Goal: Transaction & Acquisition: Purchase product/service

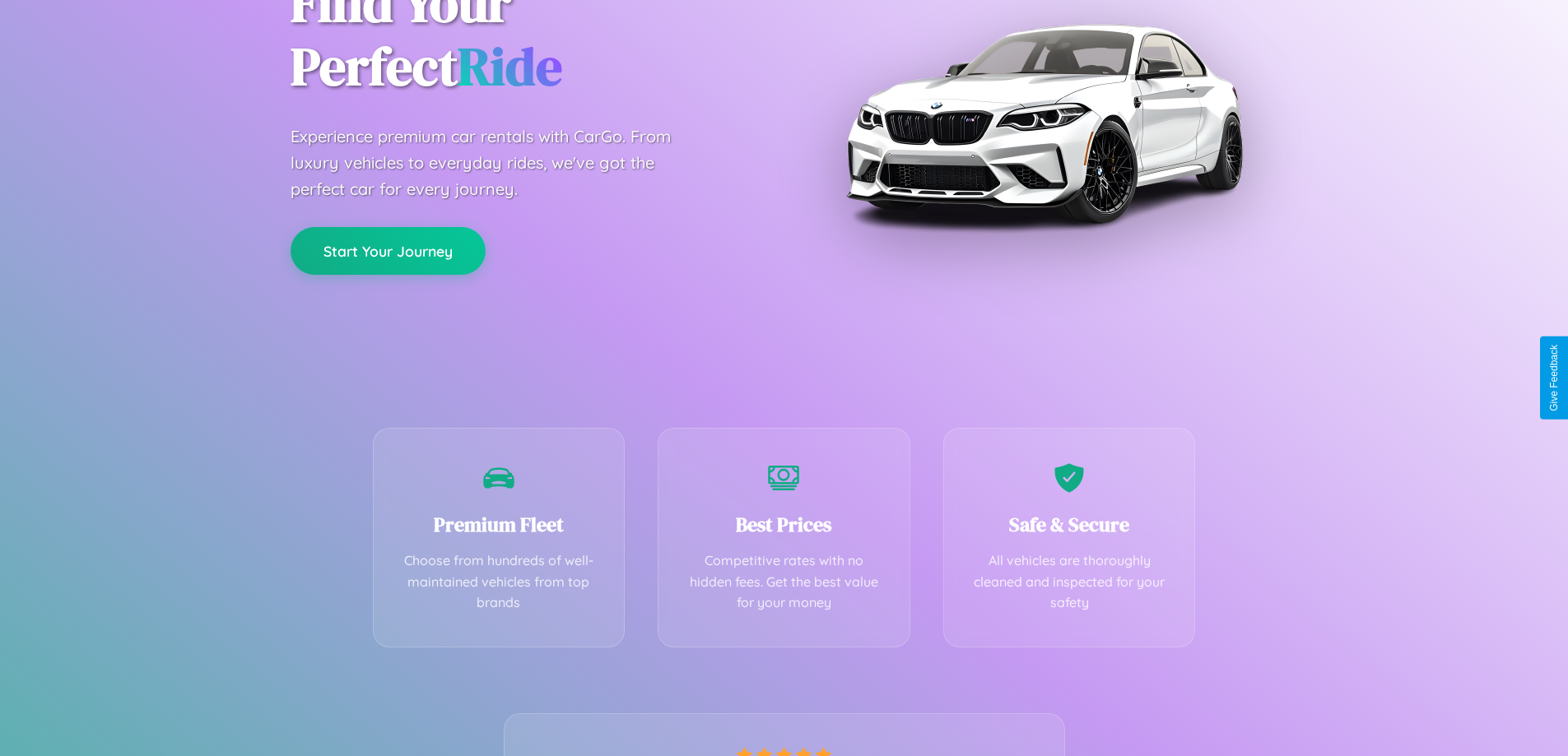
scroll to position [324, 0]
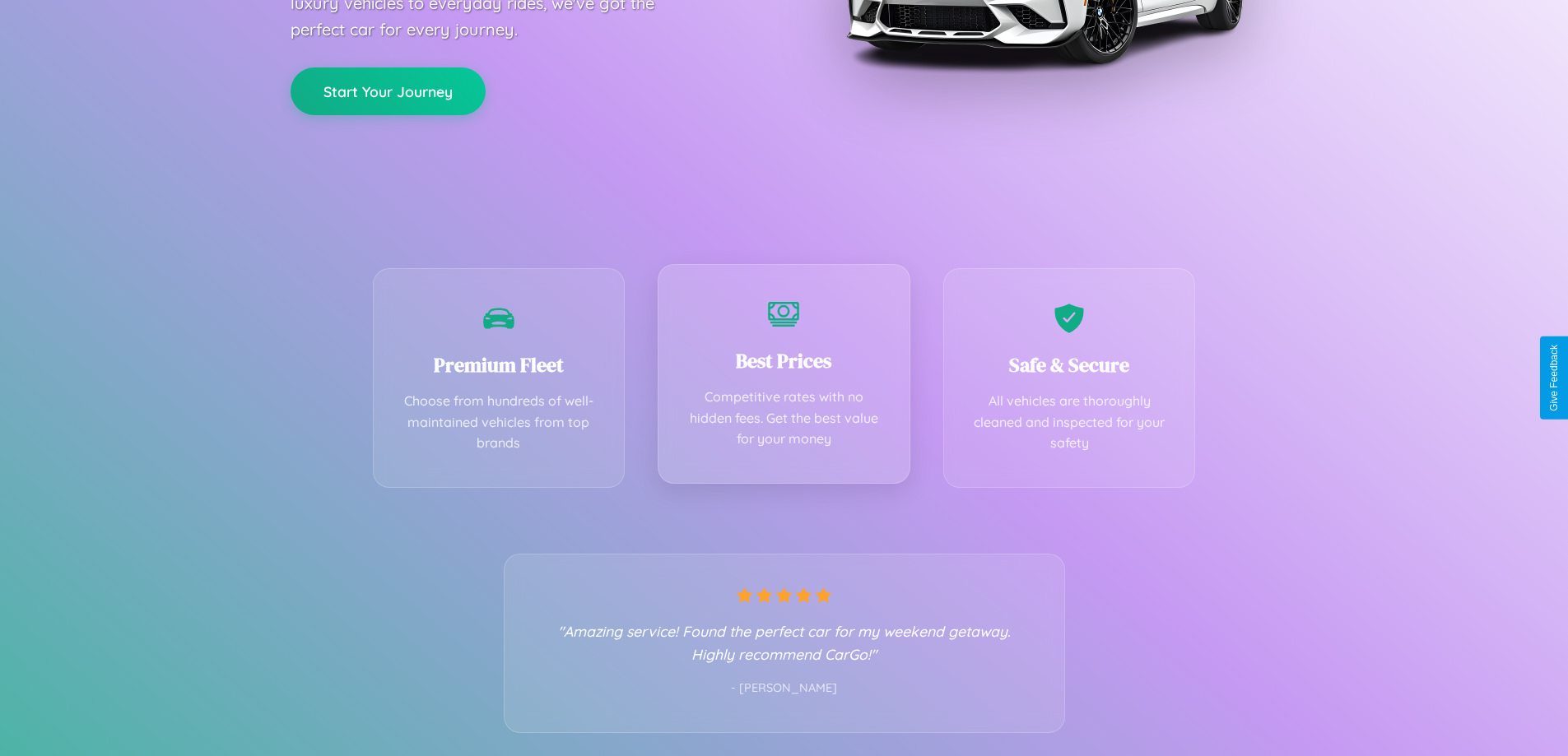
click at [783, 377] on div "Best Prices Competitive rates with no hidden fees. Get the best value for your …" at bounding box center [783, 374] width 252 height 220
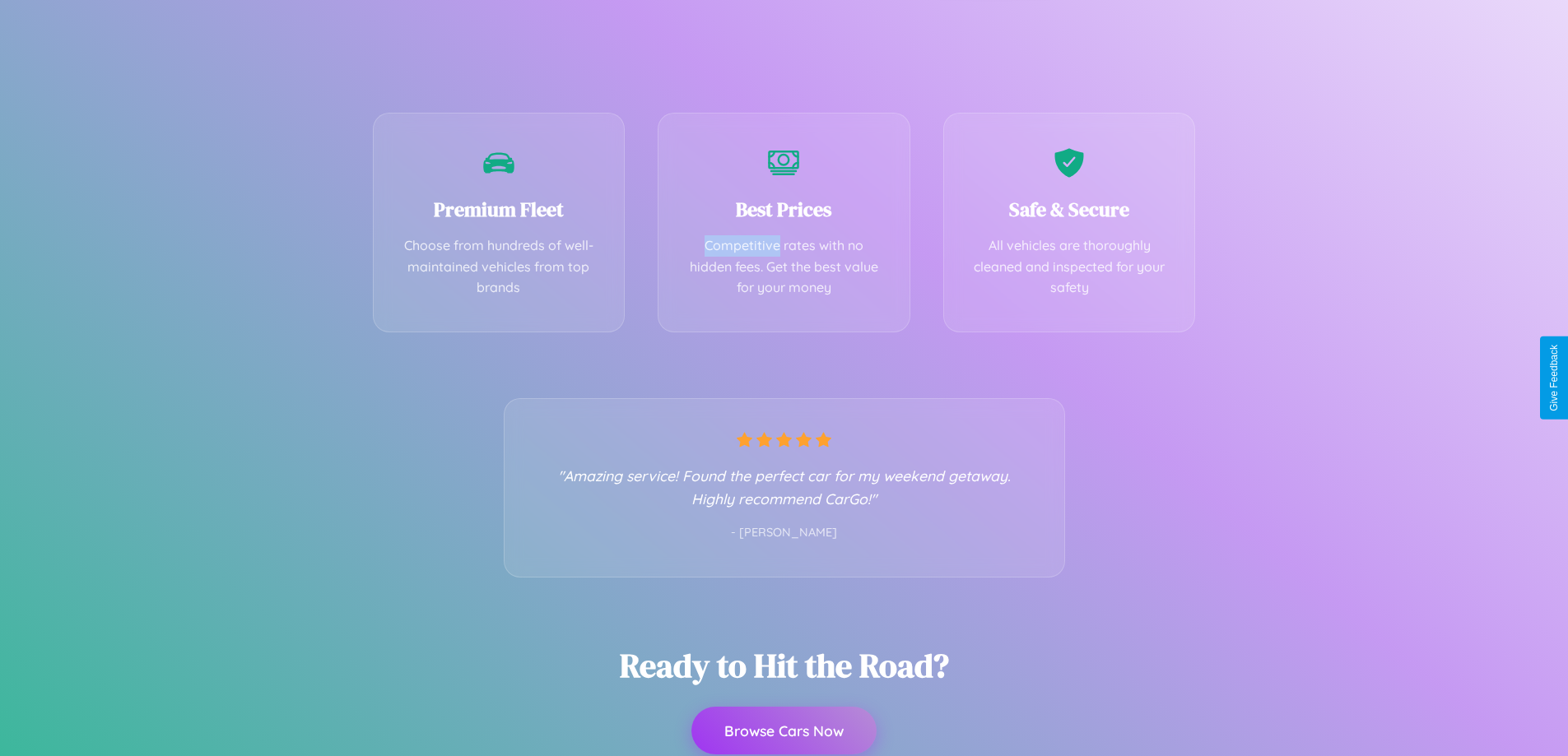
click at [783, 731] on button "Browse Cars Now" at bounding box center [784, 729] width 185 height 48
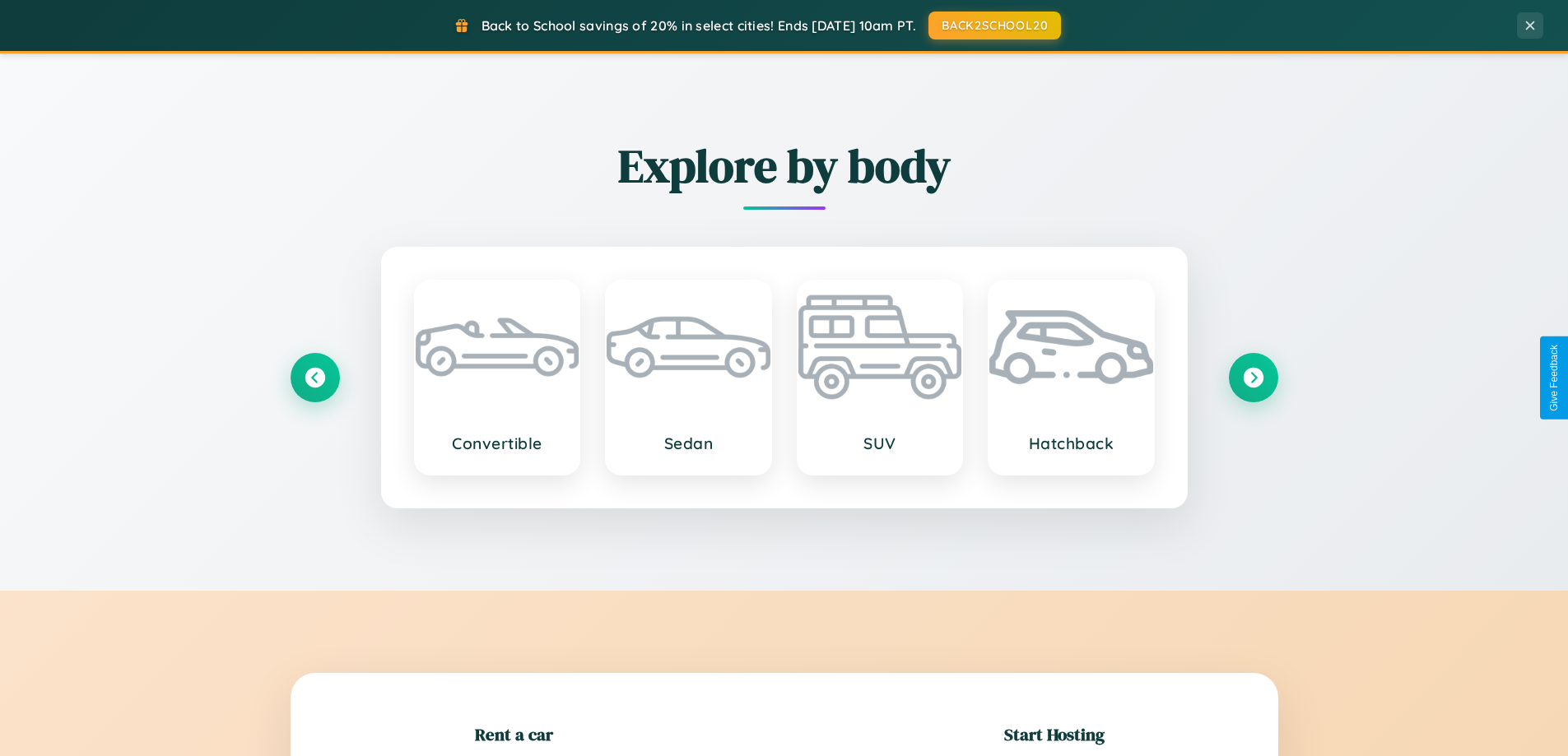
scroll to position [355, 0]
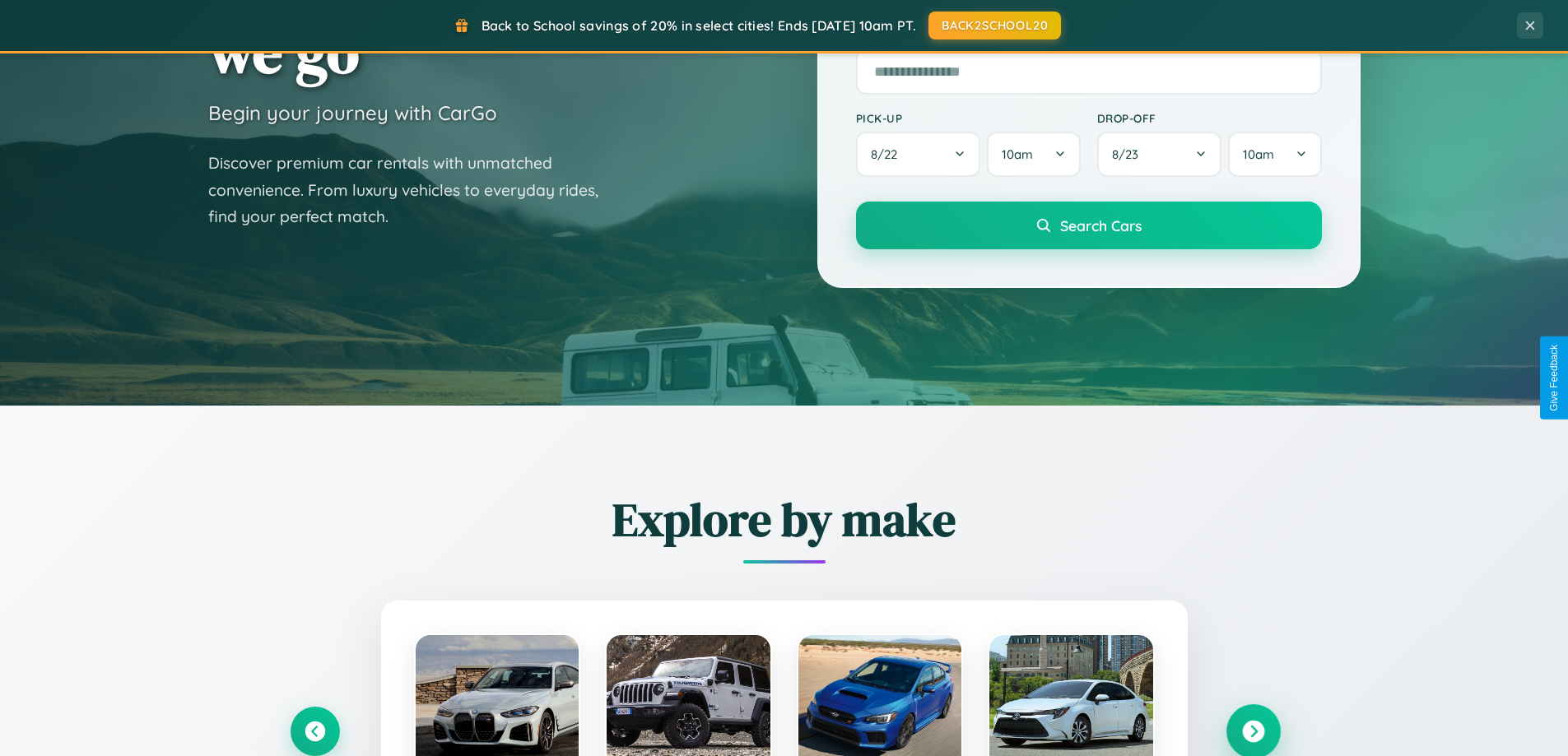
click at [1253, 731] on icon at bounding box center [1253, 731] width 23 height 23
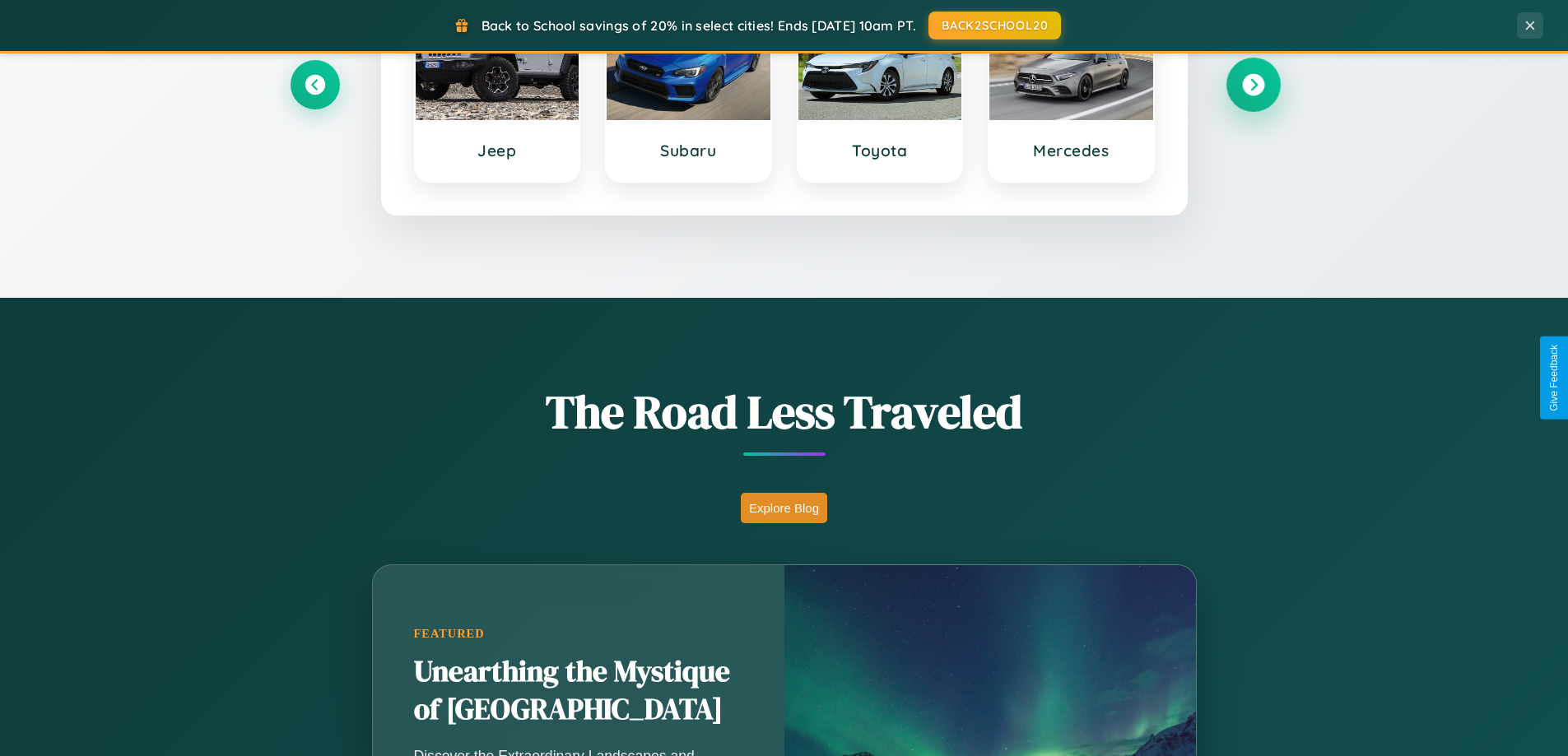
scroll to position [1131, 0]
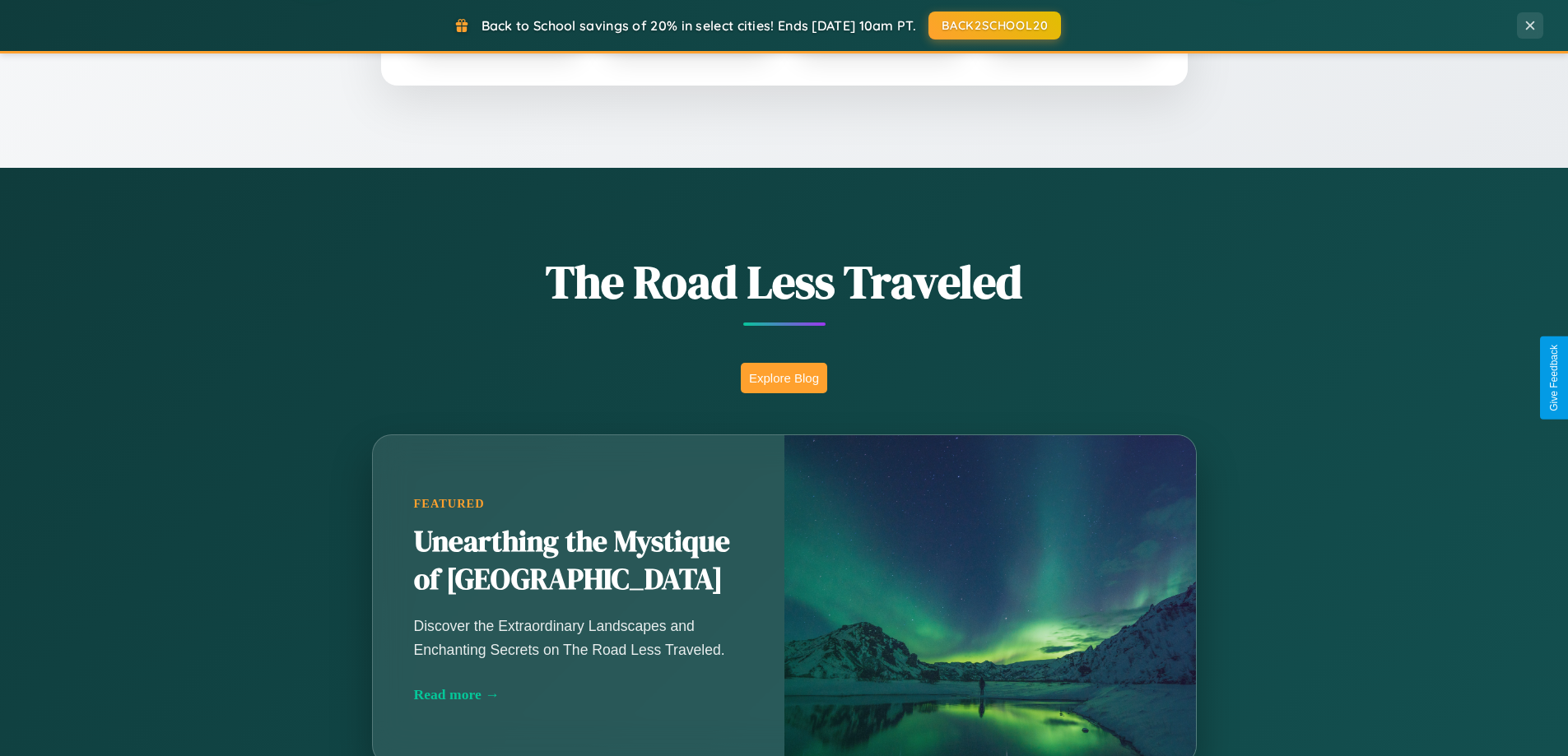
click at [783, 377] on button "Explore Blog" at bounding box center [784, 377] width 86 height 30
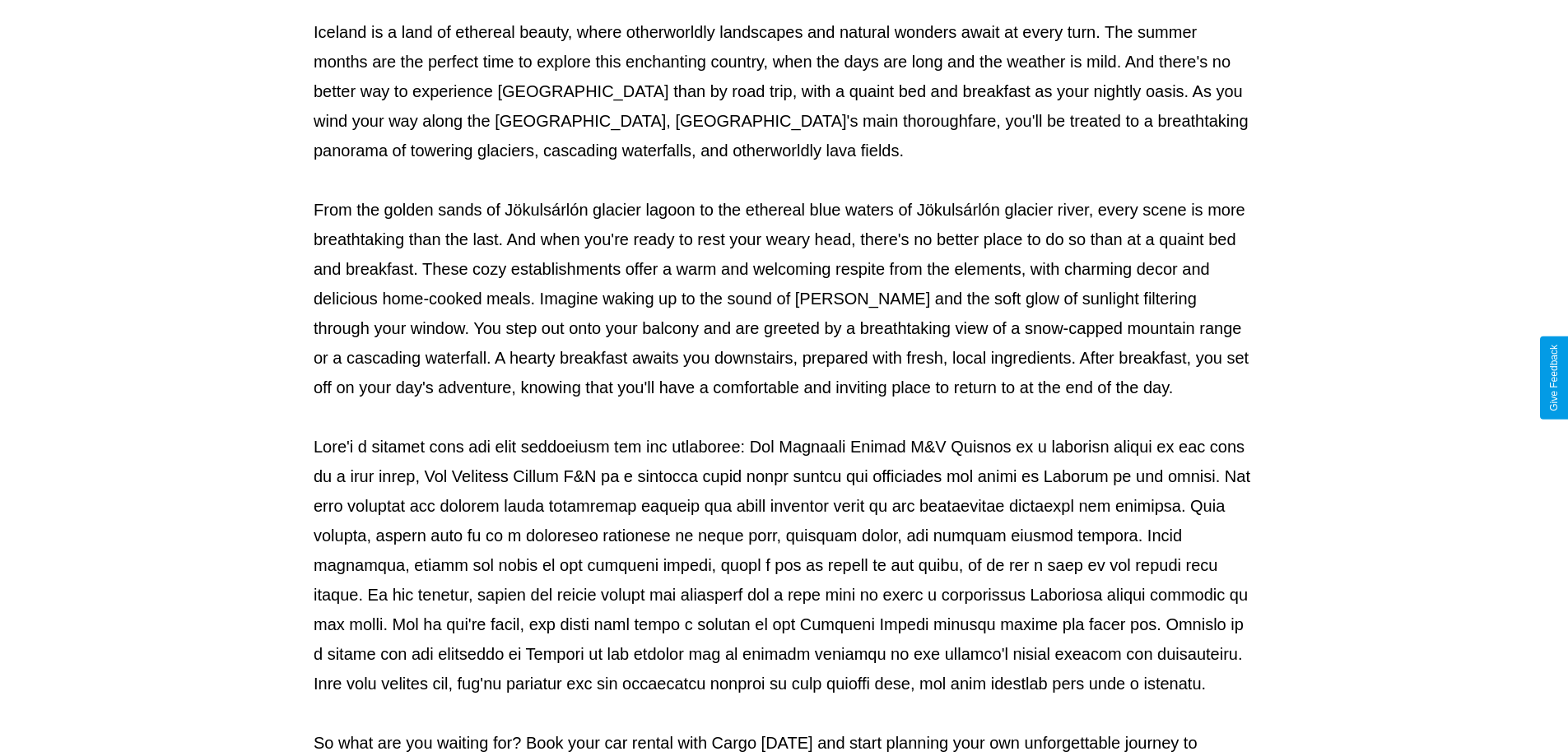
scroll to position [532, 0]
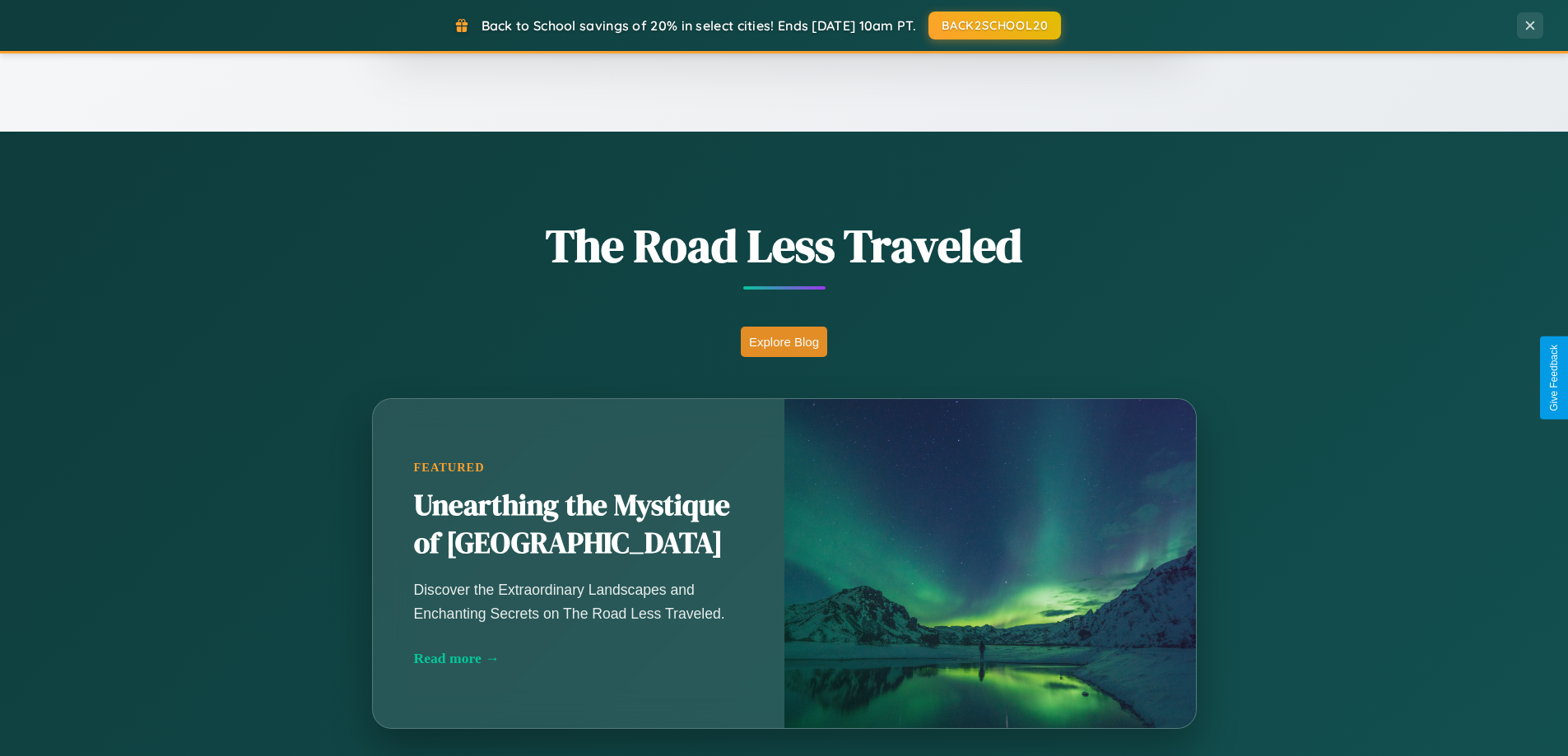
scroll to position [3164, 0]
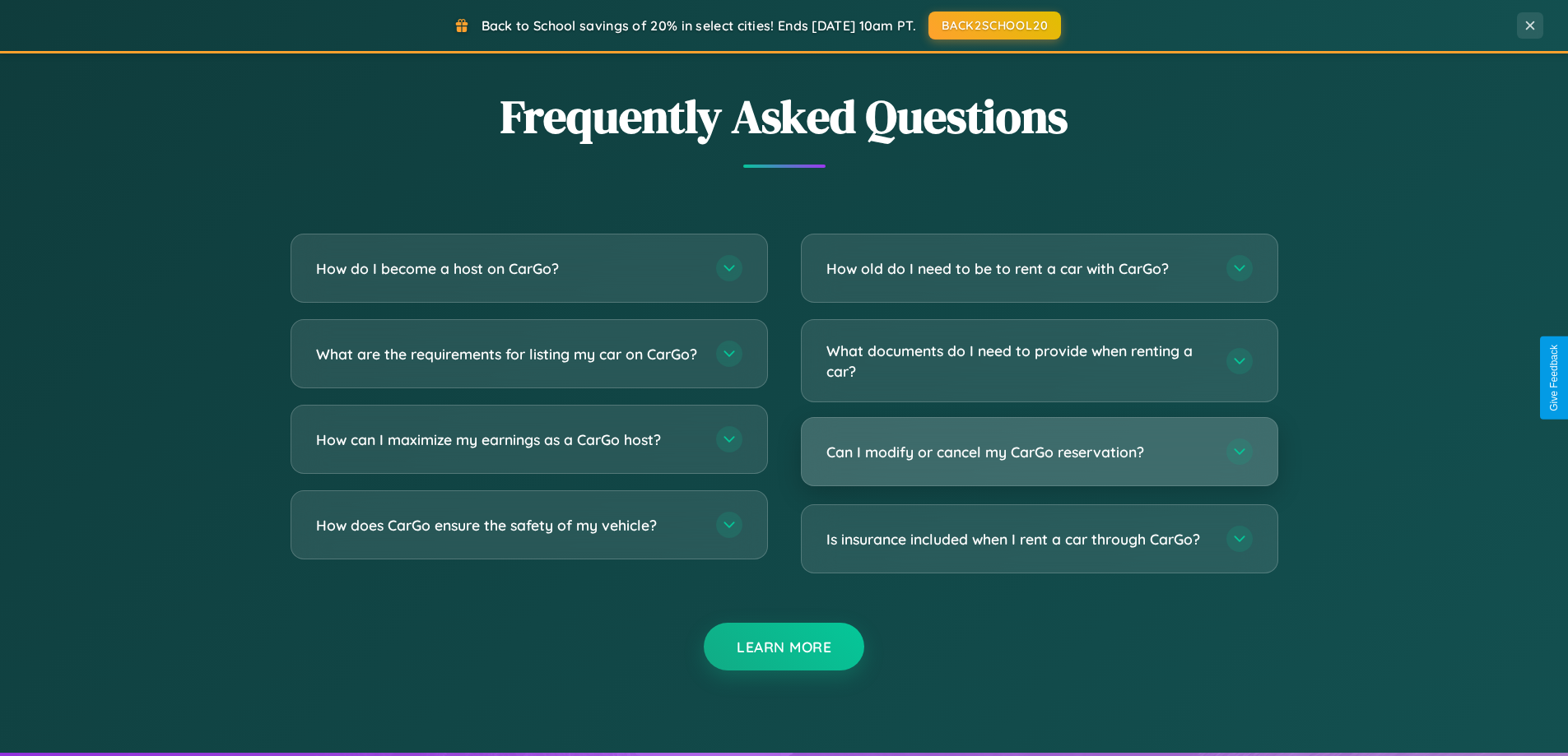
click at [1038, 453] on h3 "Can I modify or cancel my CarGo reservation?" at bounding box center [1018, 452] width 383 height 21
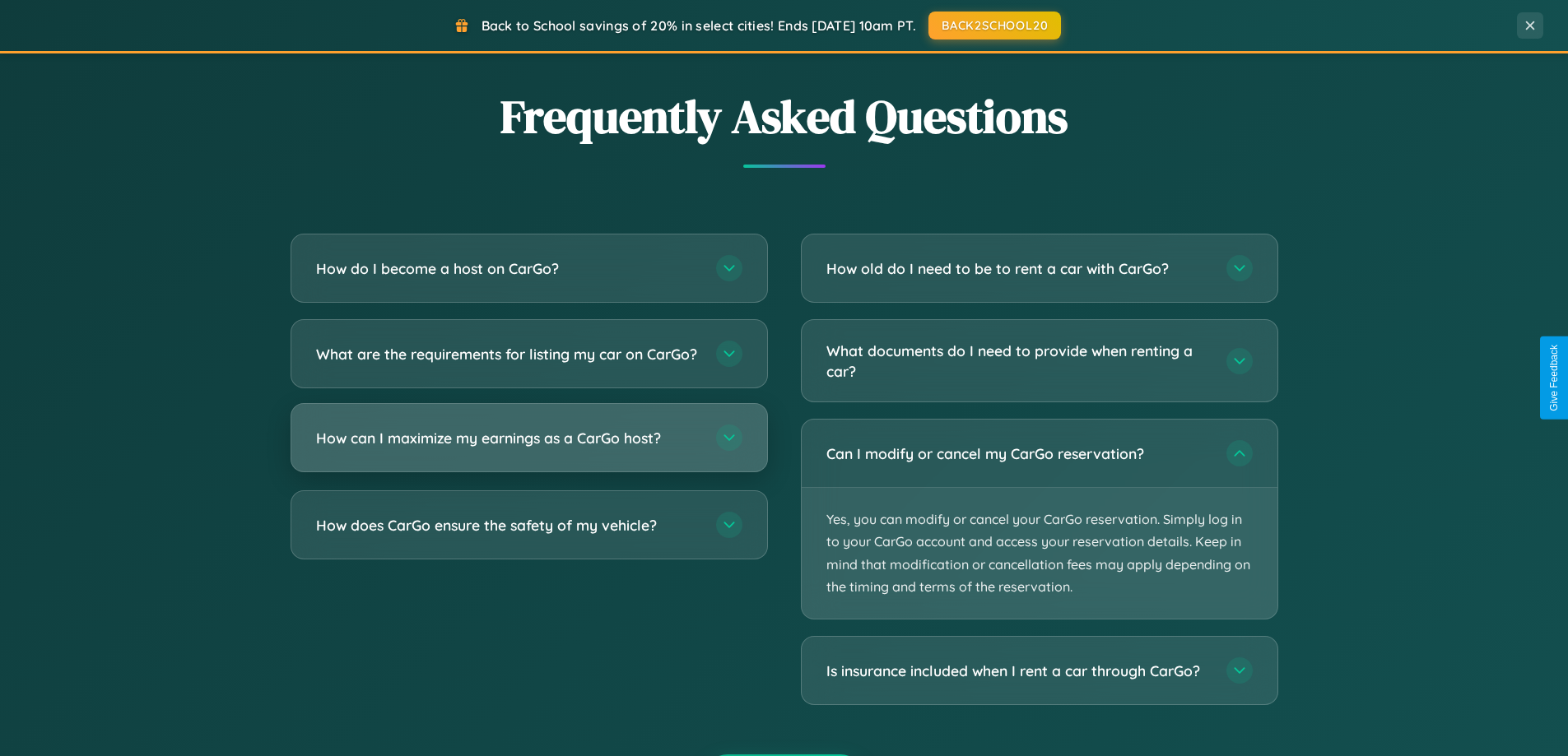
click at [529, 448] on h3 "How can I maximize my earnings as a CarGo host?" at bounding box center [508, 438] width 383 height 21
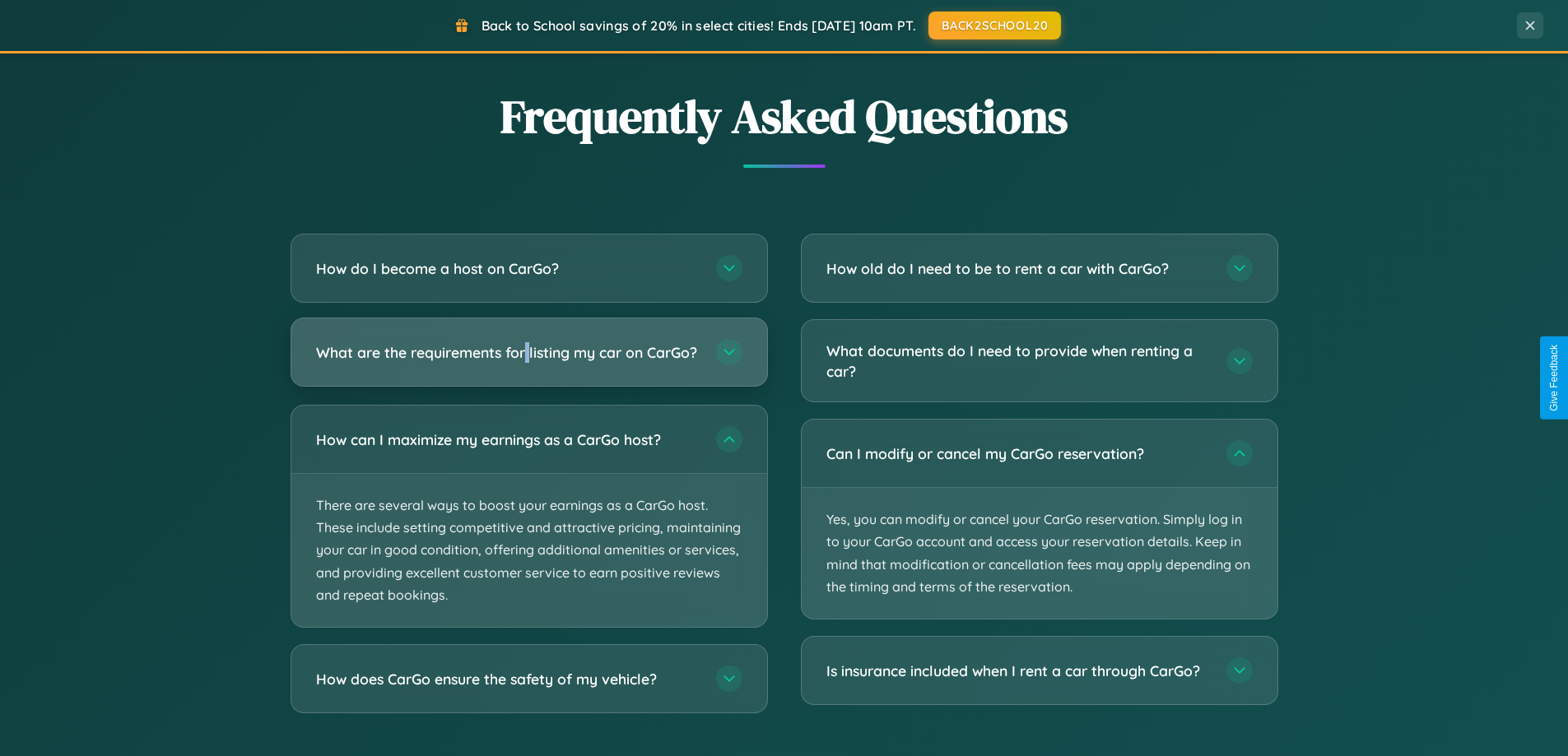
click at [529, 358] on h3 "What are the requirements for listing my car on CarGo?" at bounding box center [508, 351] width 383 height 21
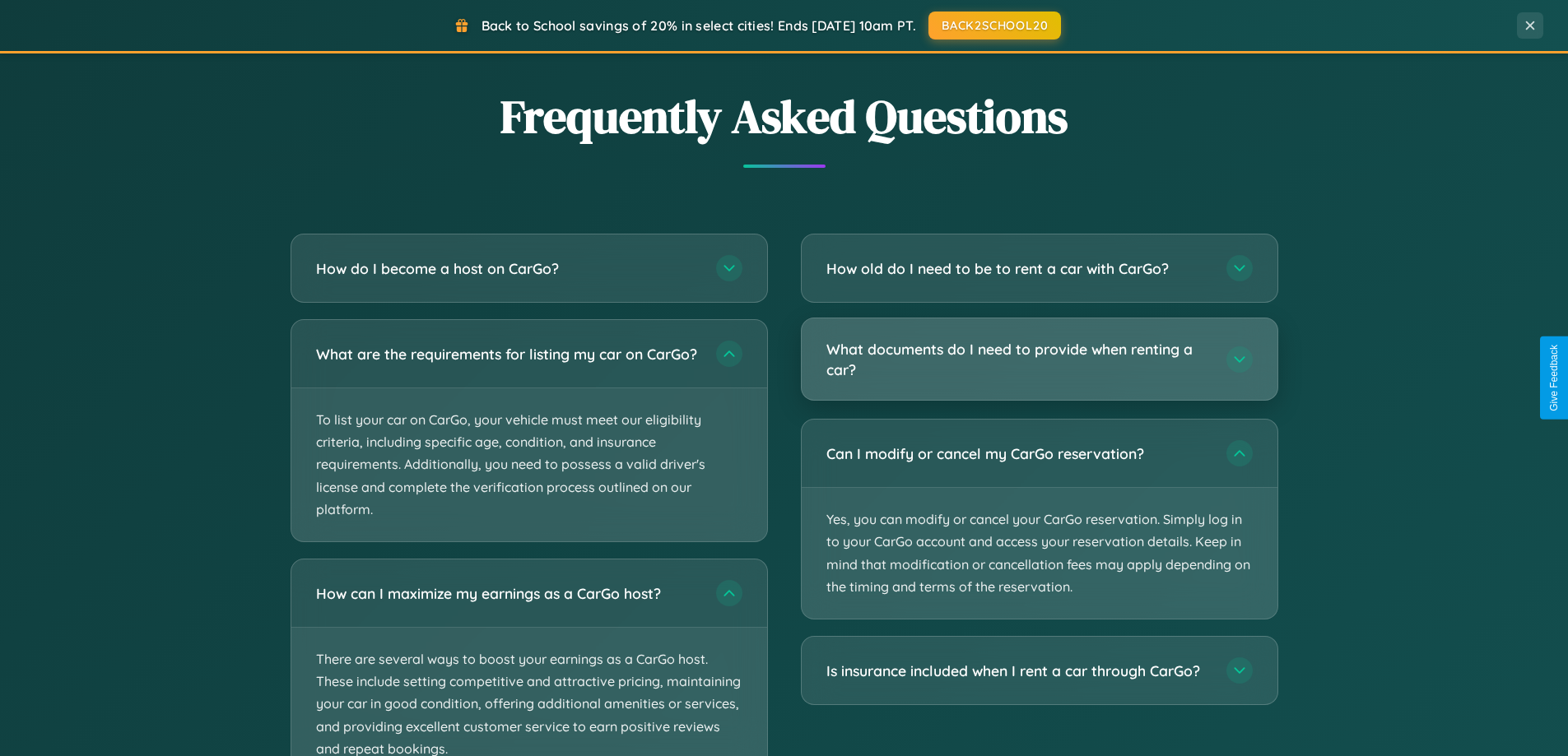
click at [1038, 359] on h3 "What documents do I need to provide when renting a car?" at bounding box center [1018, 358] width 383 height 40
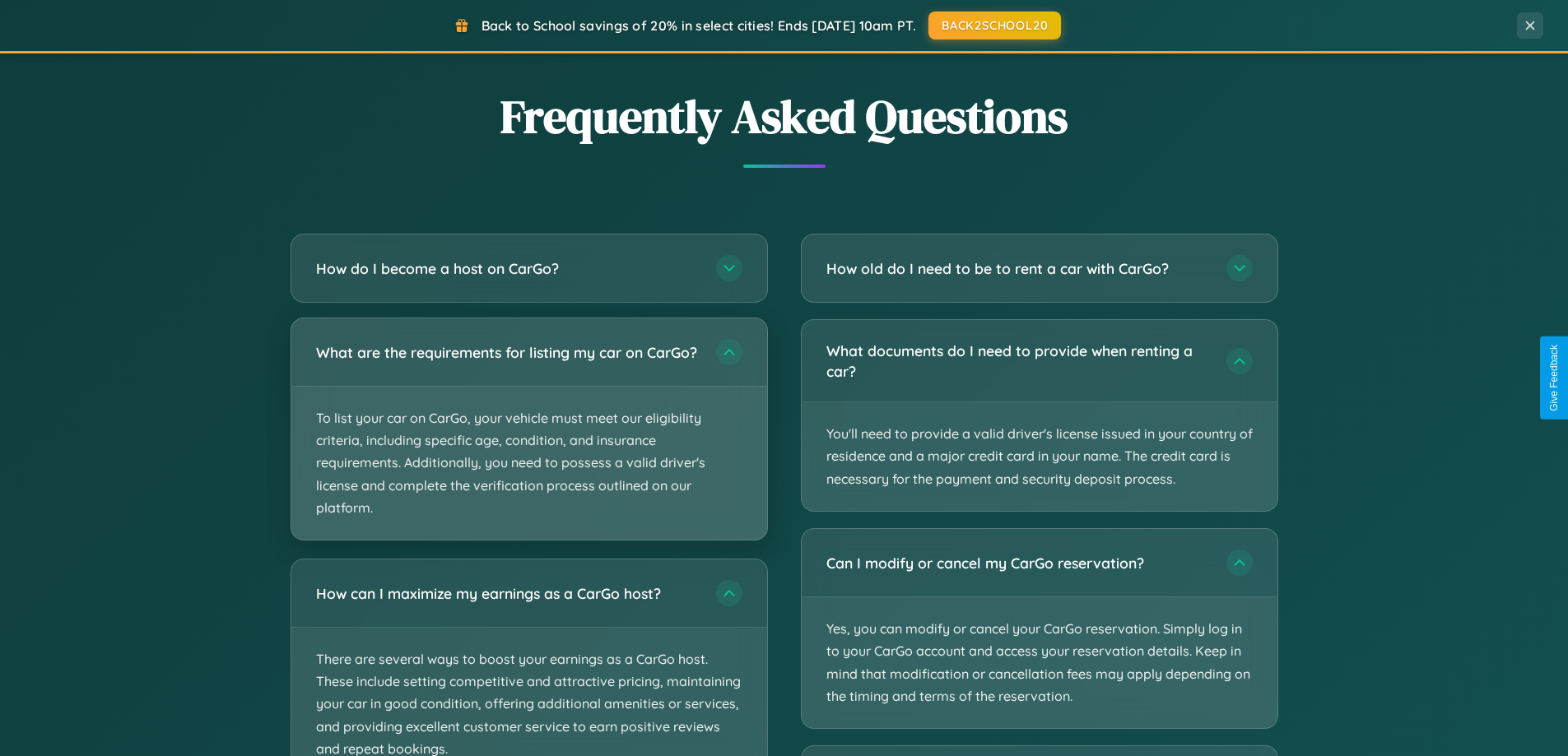
click at [529, 438] on p "To list your car on CarGo, your vehicle must meet our eligibility criteria, inc…" at bounding box center [529, 463] width 476 height 153
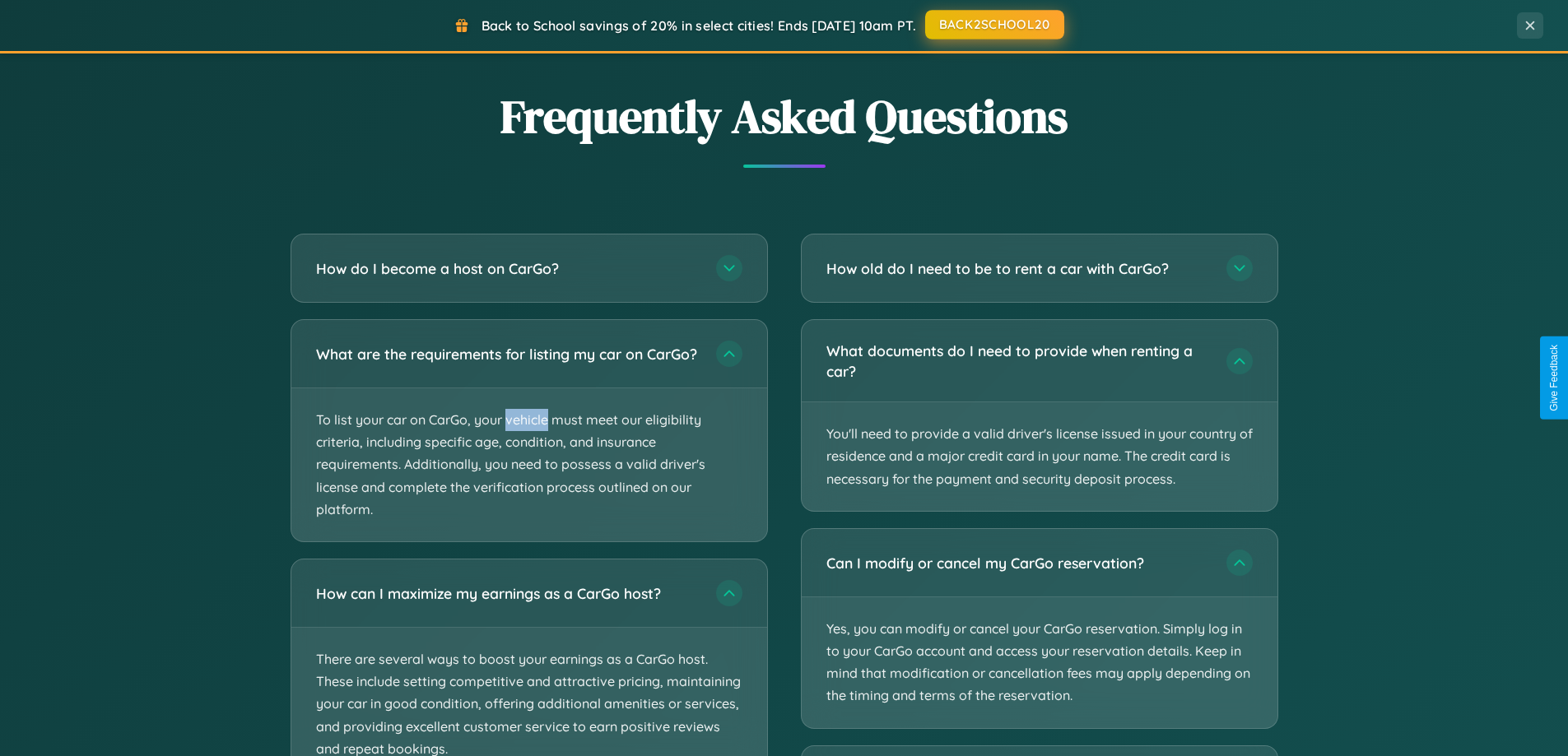
click at [993, 26] on button "BACK2SCHOOL20" at bounding box center [994, 25] width 140 height 29
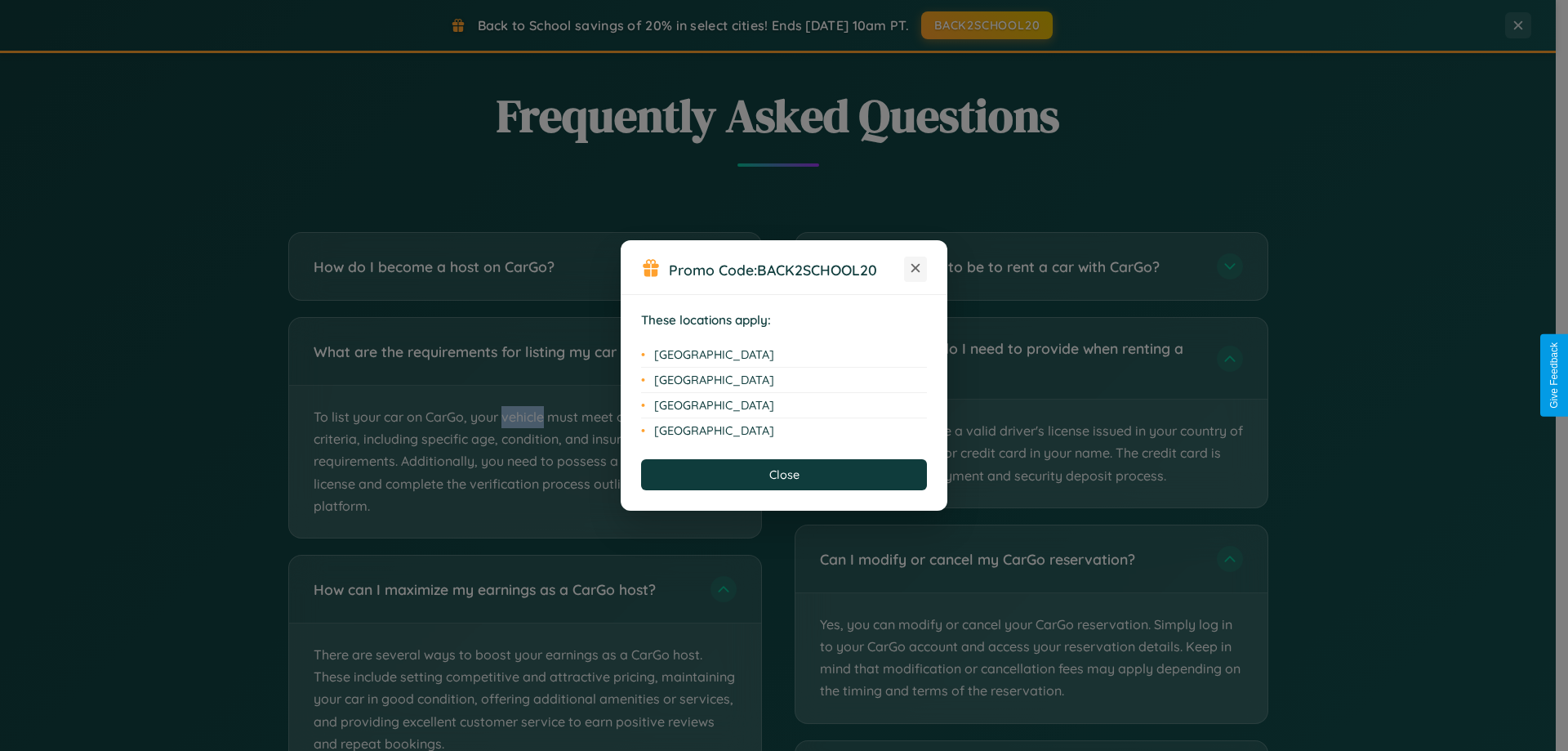
click at [916, 269] on icon at bounding box center [916, 268] width 9 height 9
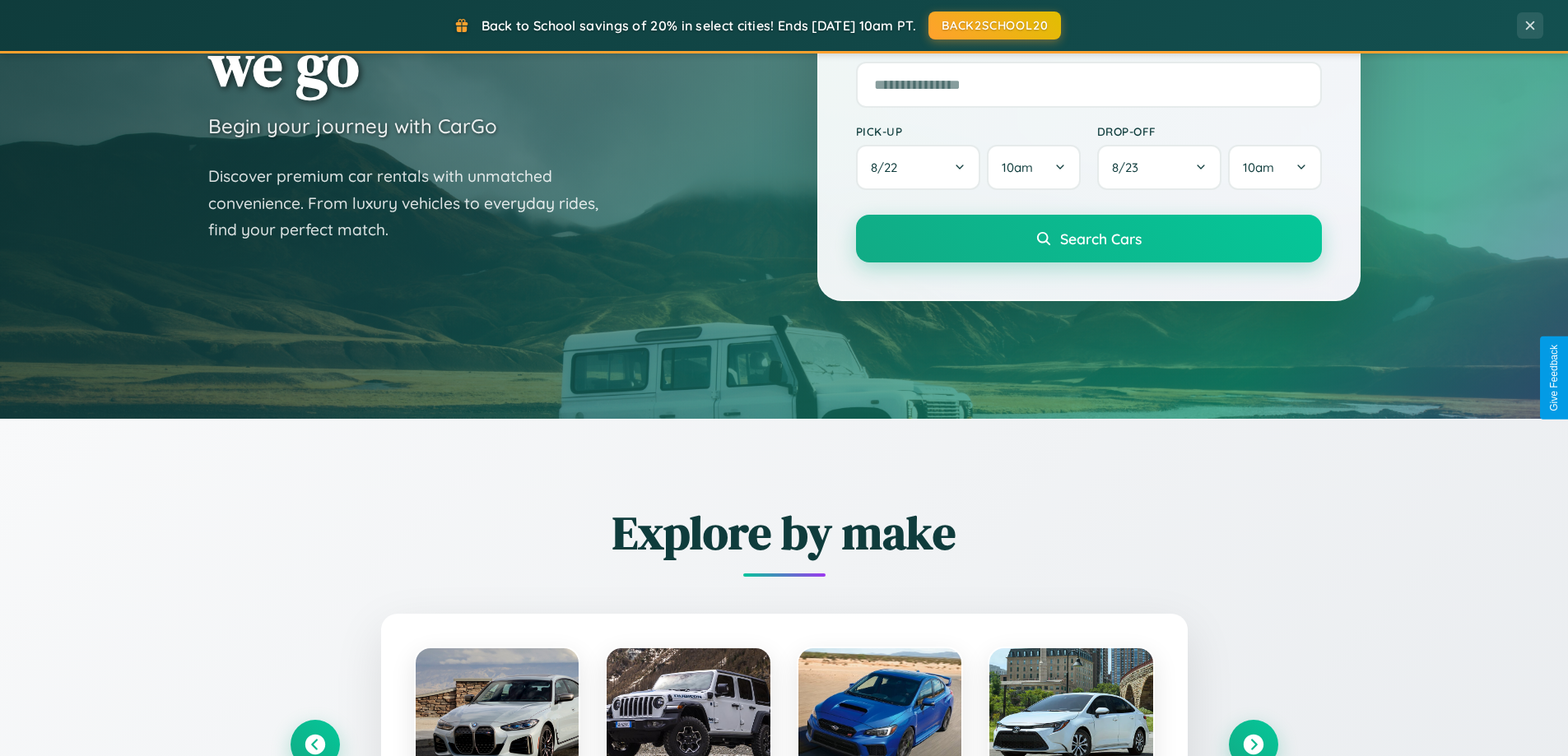
scroll to position [48, 0]
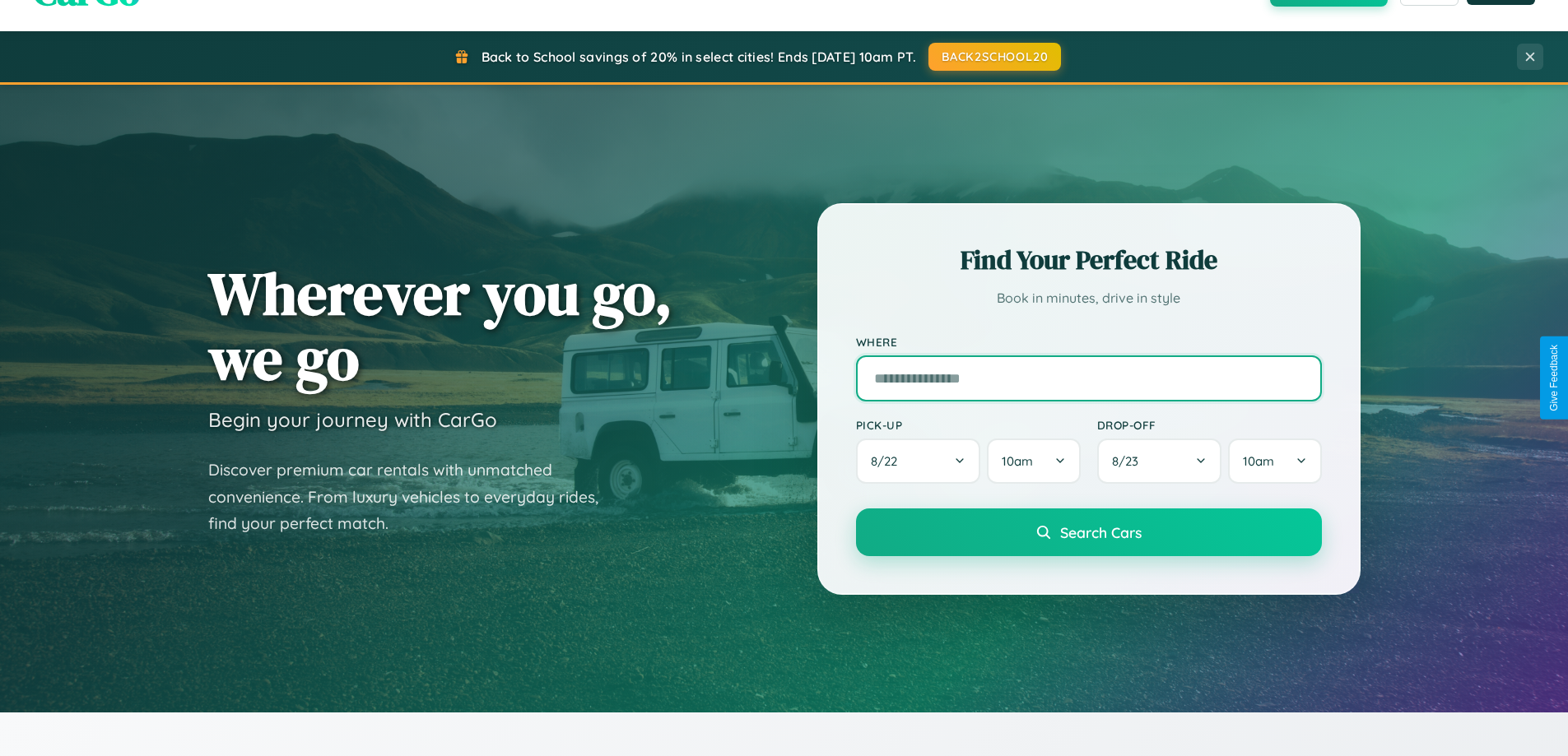
click at [1088, 377] on input "text" at bounding box center [1089, 378] width 466 height 46
type input "******"
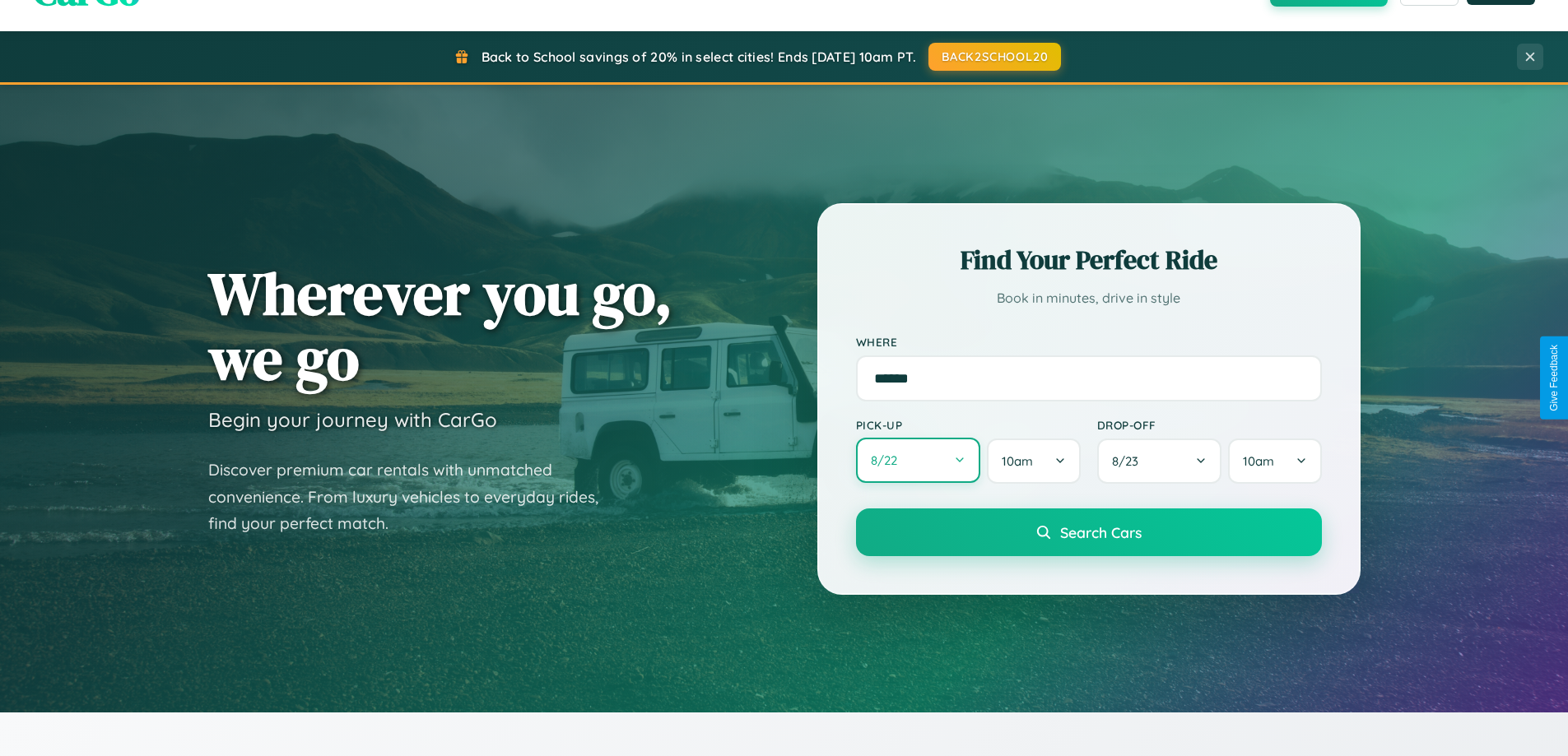
click at [918, 460] on button "8 / 22" at bounding box center [918, 460] width 125 height 45
select select "*"
select select "****"
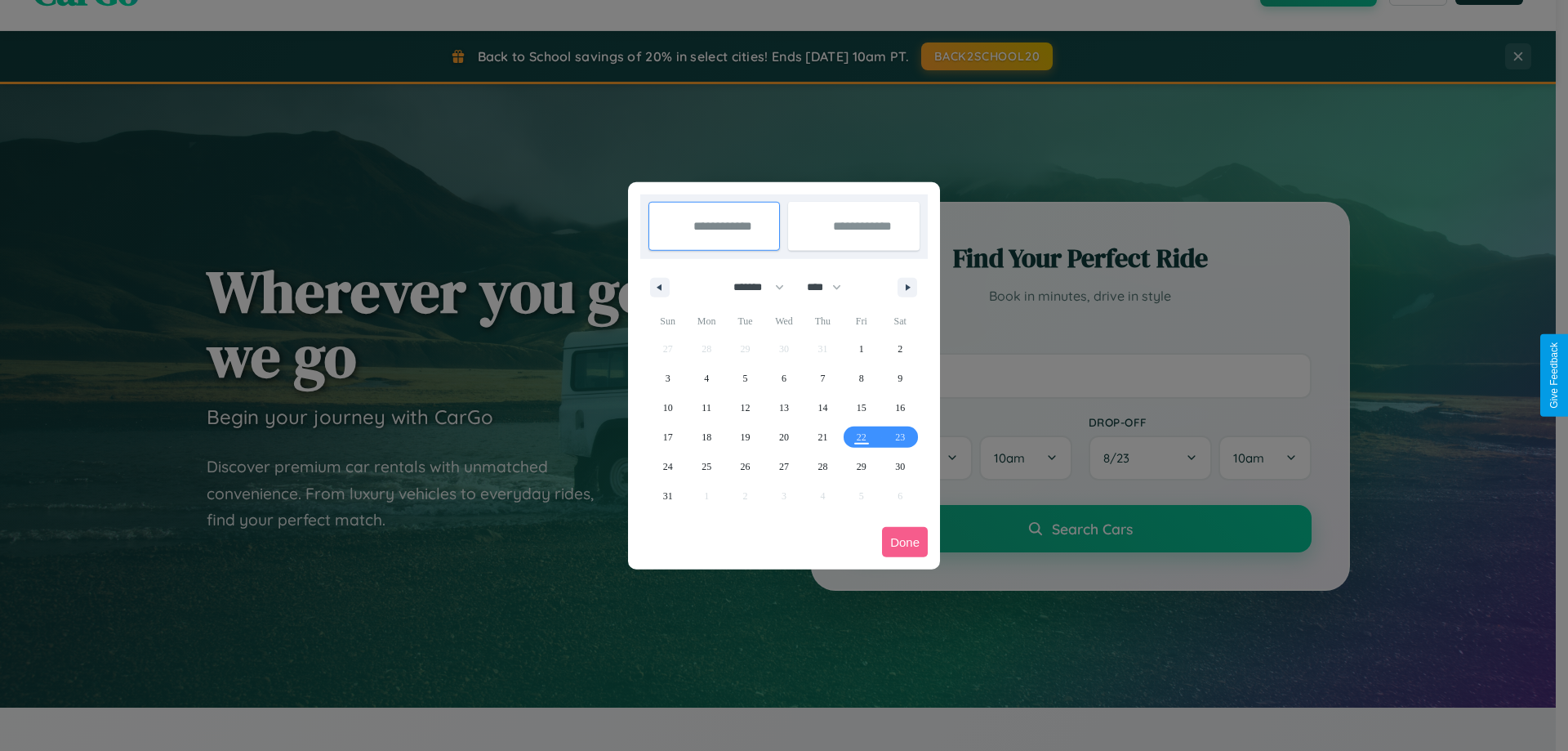
click at [752, 287] on select "******* ******** ***** ***** *** **** **** ****** ********* ******* ******** **…" at bounding box center [756, 288] width 69 height 27
select select "*"
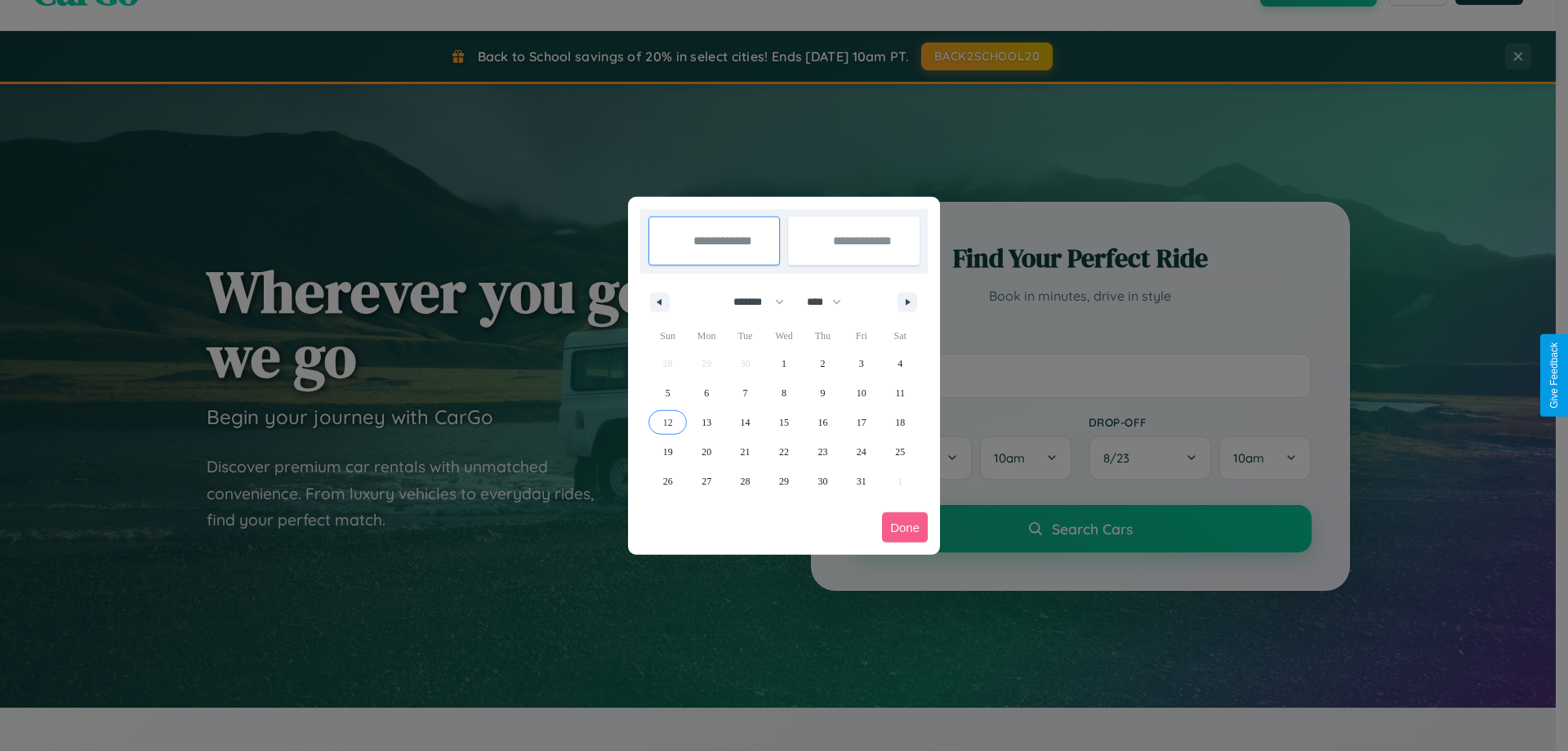
click at [667, 421] on span "12" at bounding box center [668, 422] width 10 height 29
type input "**********"
click at [745, 421] on span "14" at bounding box center [746, 422] width 10 height 29
type input "**********"
click at [905, 527] on button "Done" at bounding box center [905, 527] width 46 height 30
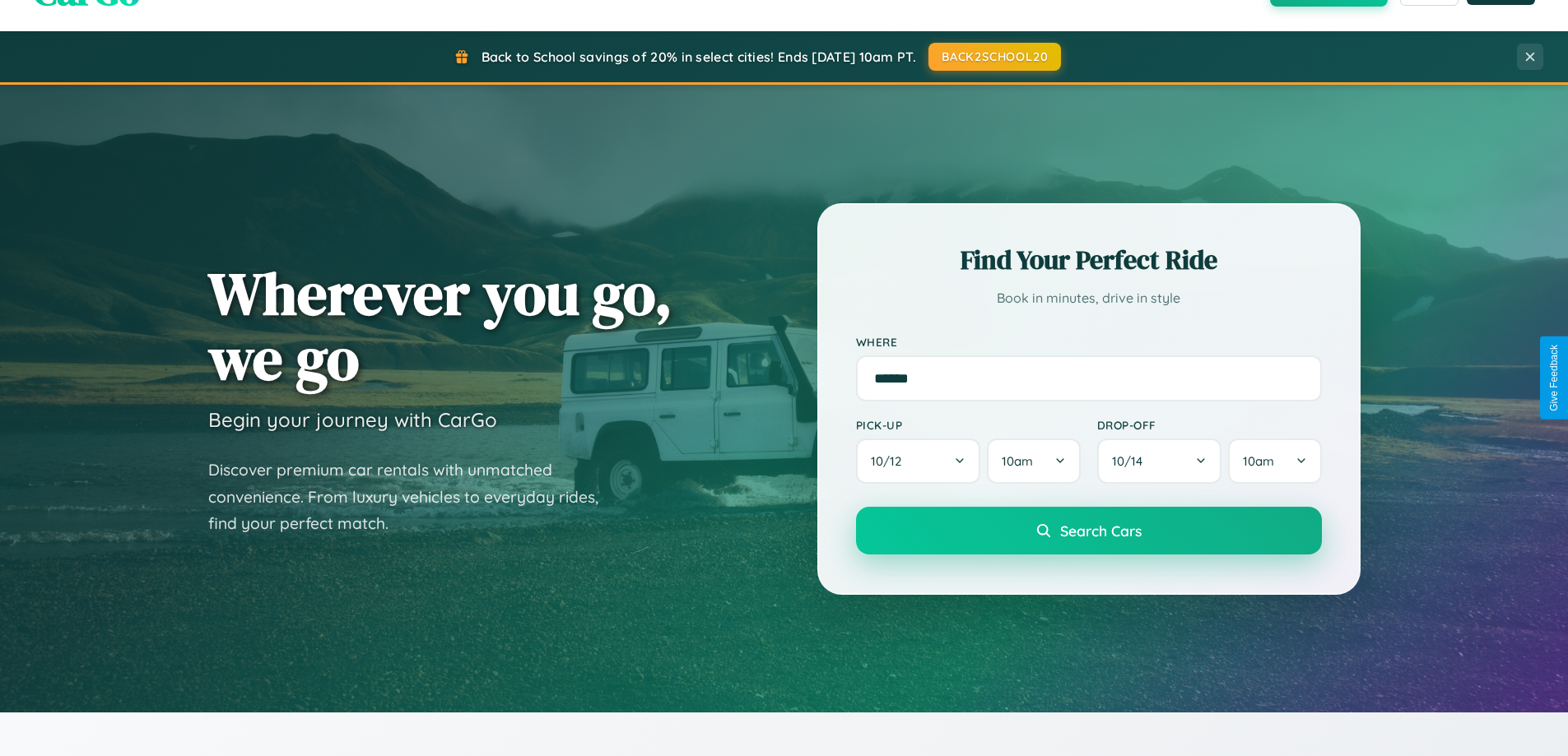
click at [1088, 530] on span "Search Cars" at bounding box center [1100, 530] width 82 height 18
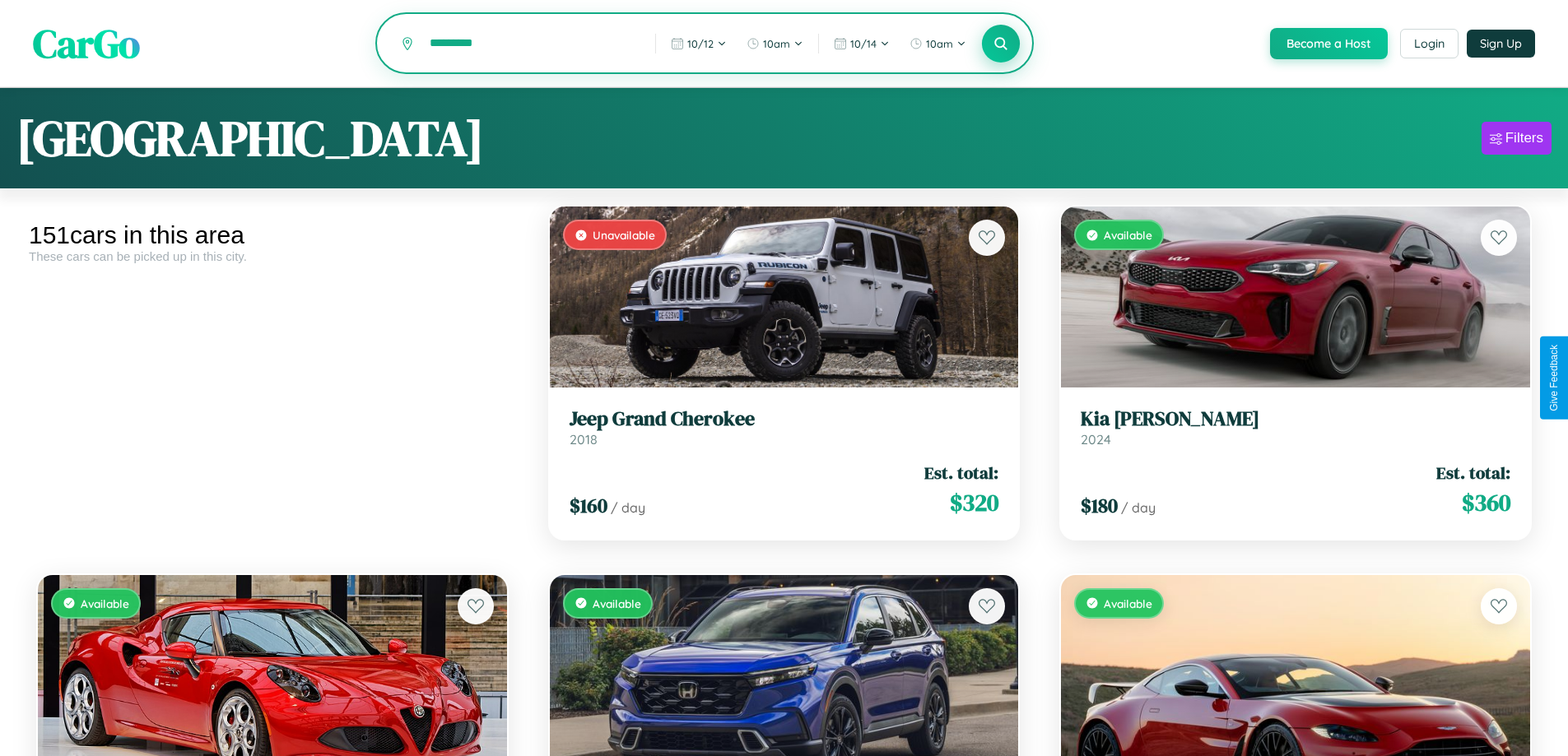
type input "*********"
click at [1000, 44] on icon at bounding box center [1001, 43] width 16 height 16
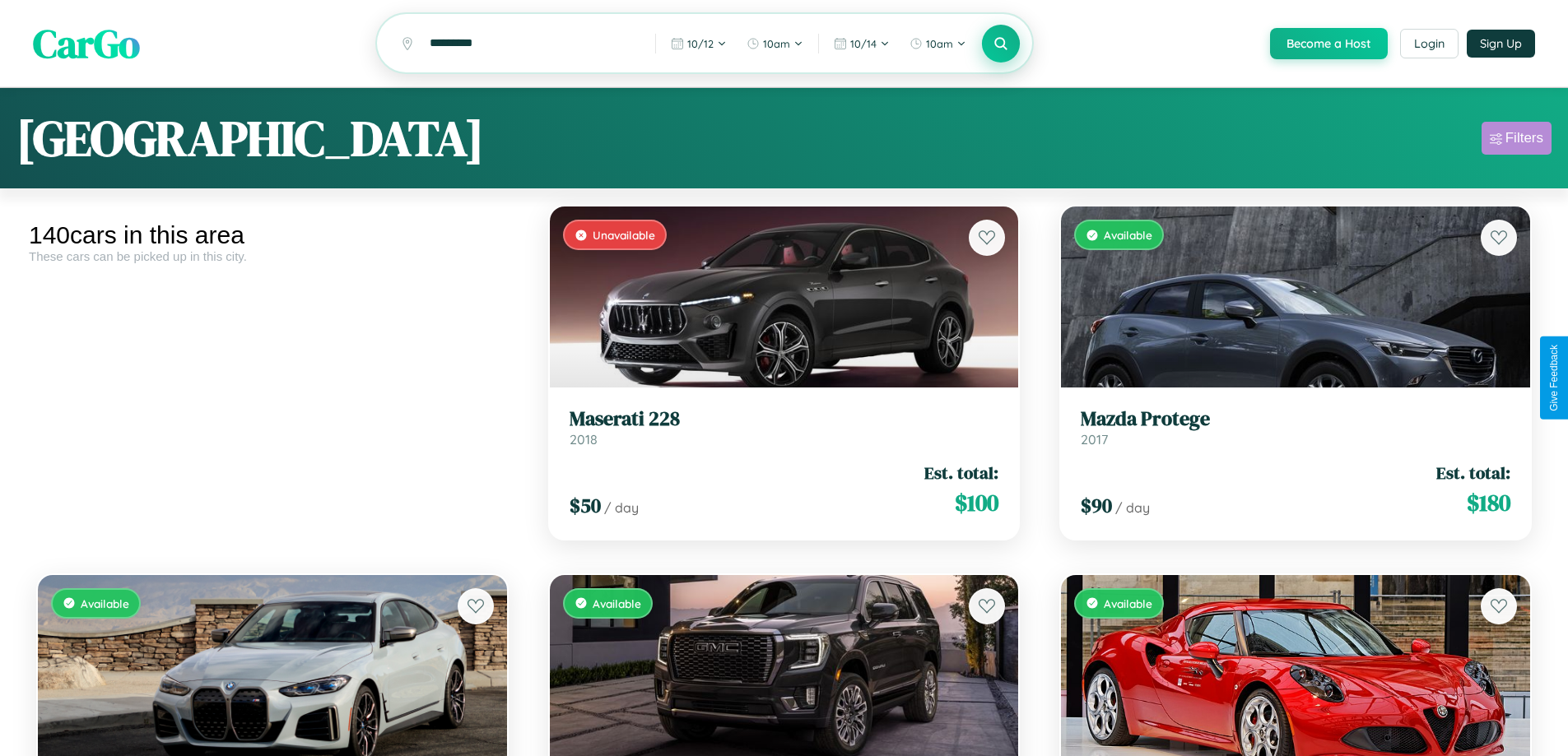
click at [1516, 140] on div "Filters" at bounding box center [1524, 137] width 38 height 17
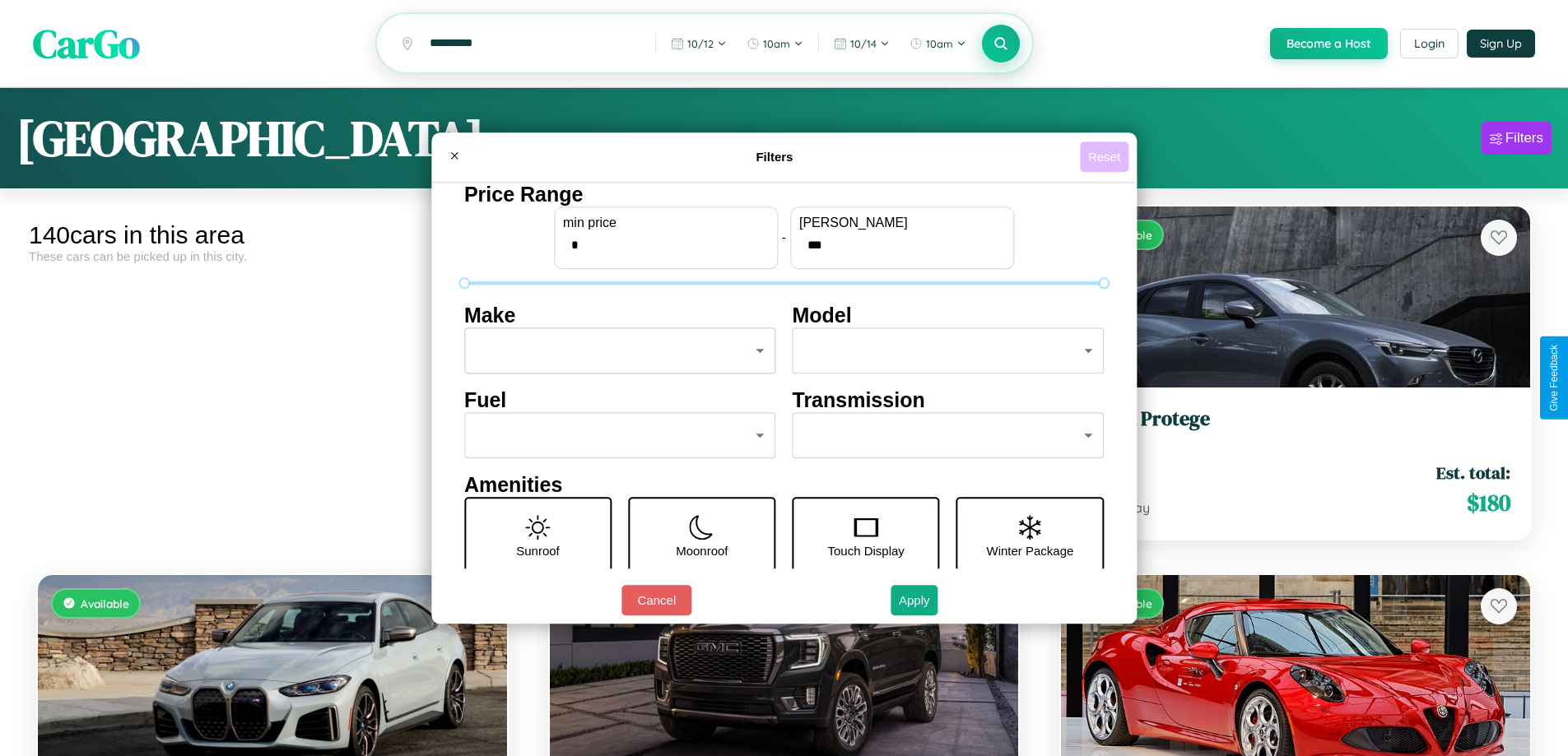
click at [1106, 156] on button "Reset" at bounding box center [1103, 156] width 48 height 30
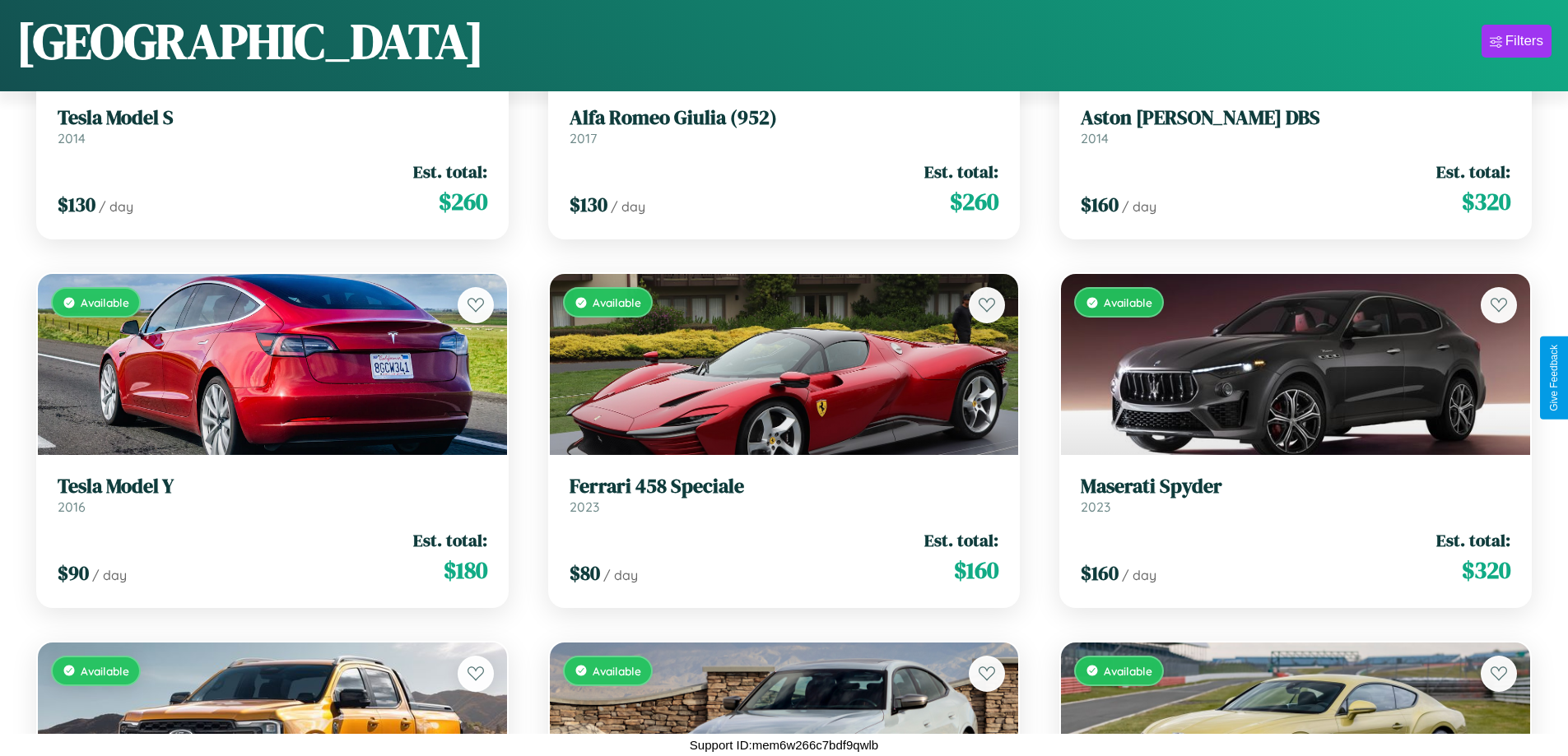
scroll to position [15329, 0]
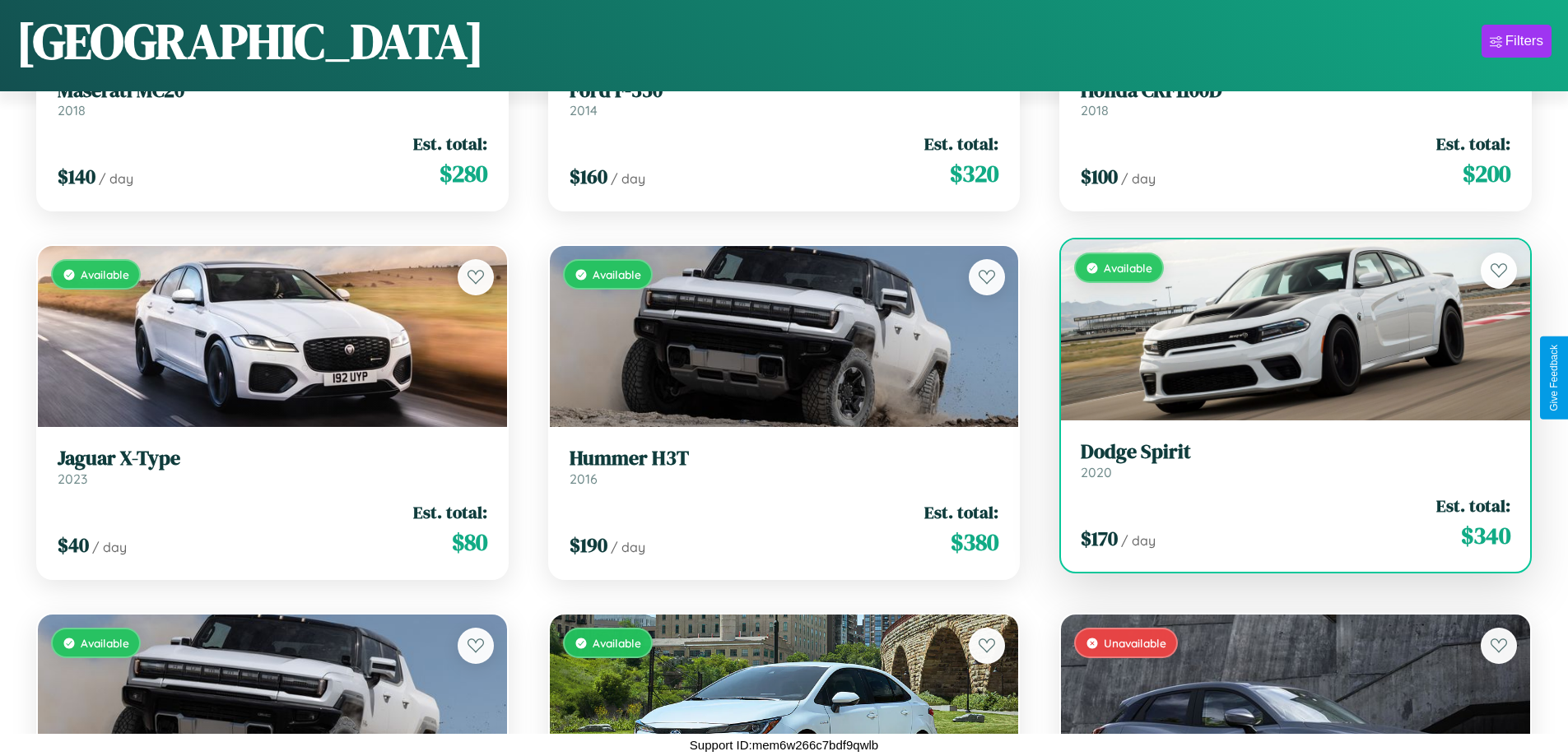
click at [1284, 463] on h3 "Dodge Spirit" at bounding box center [1295, 452] width 429 height 24
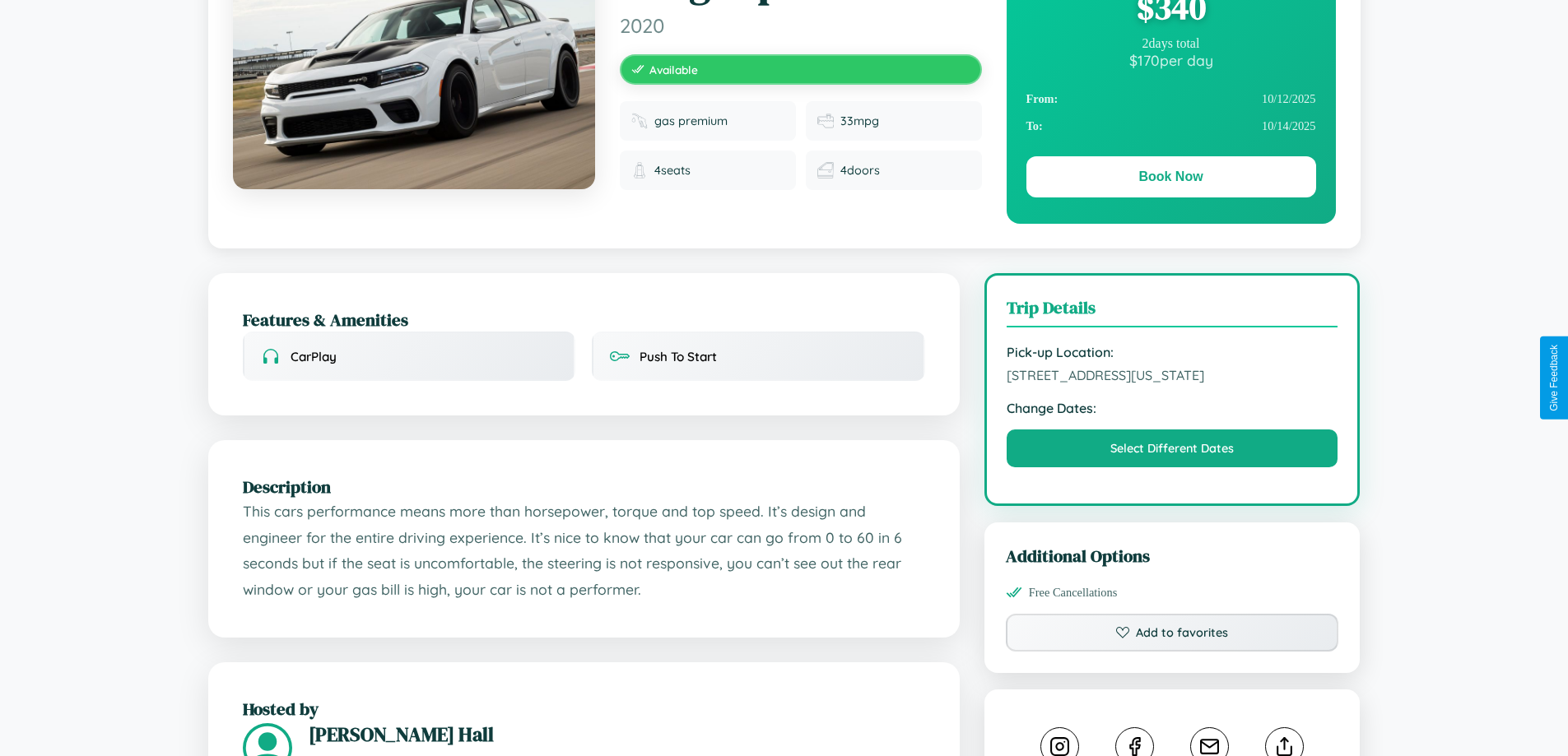
scroll to position [443, 0]
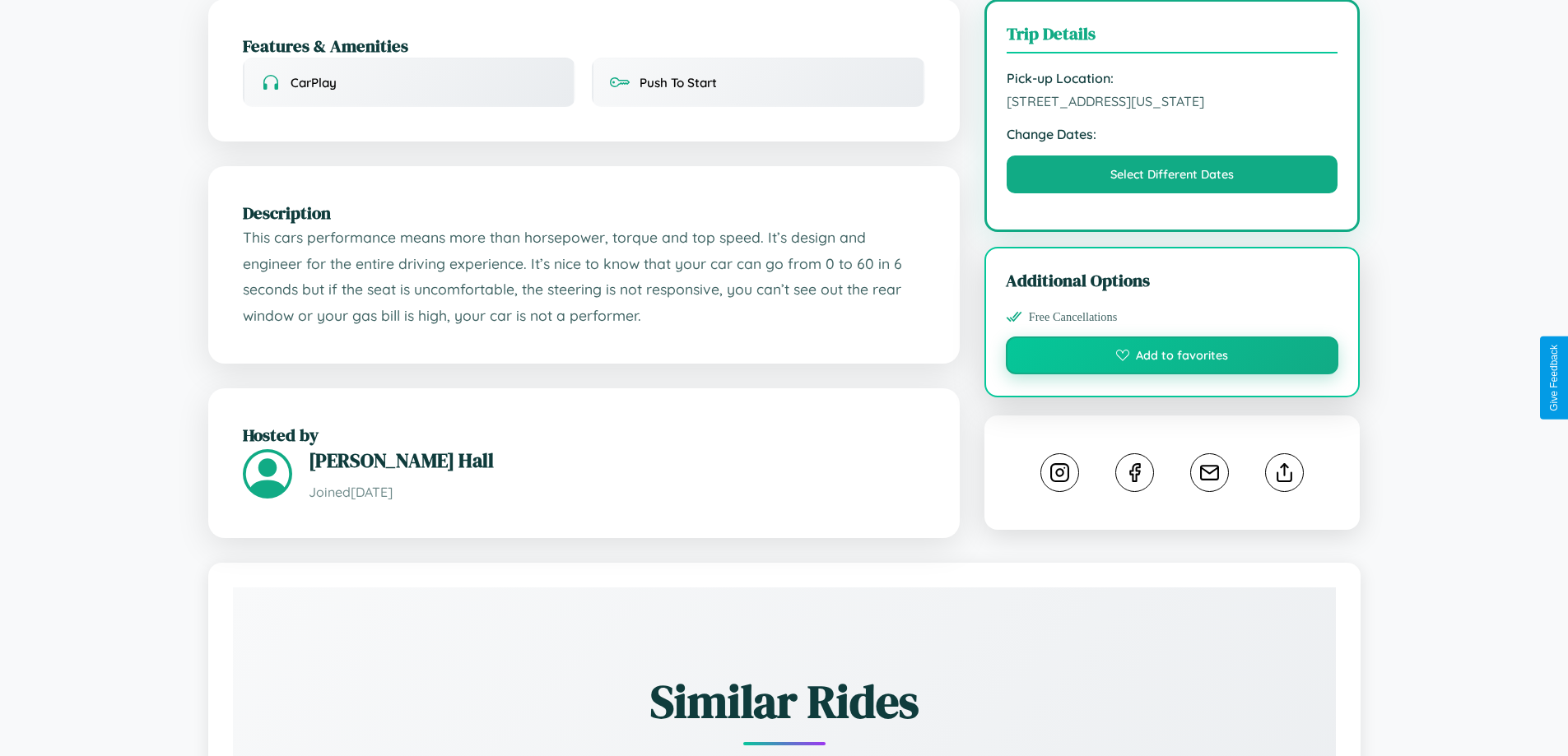
click at [1172, 374] on button "Add to favorites" at bounding box center [1171, 355] width 333 height 38
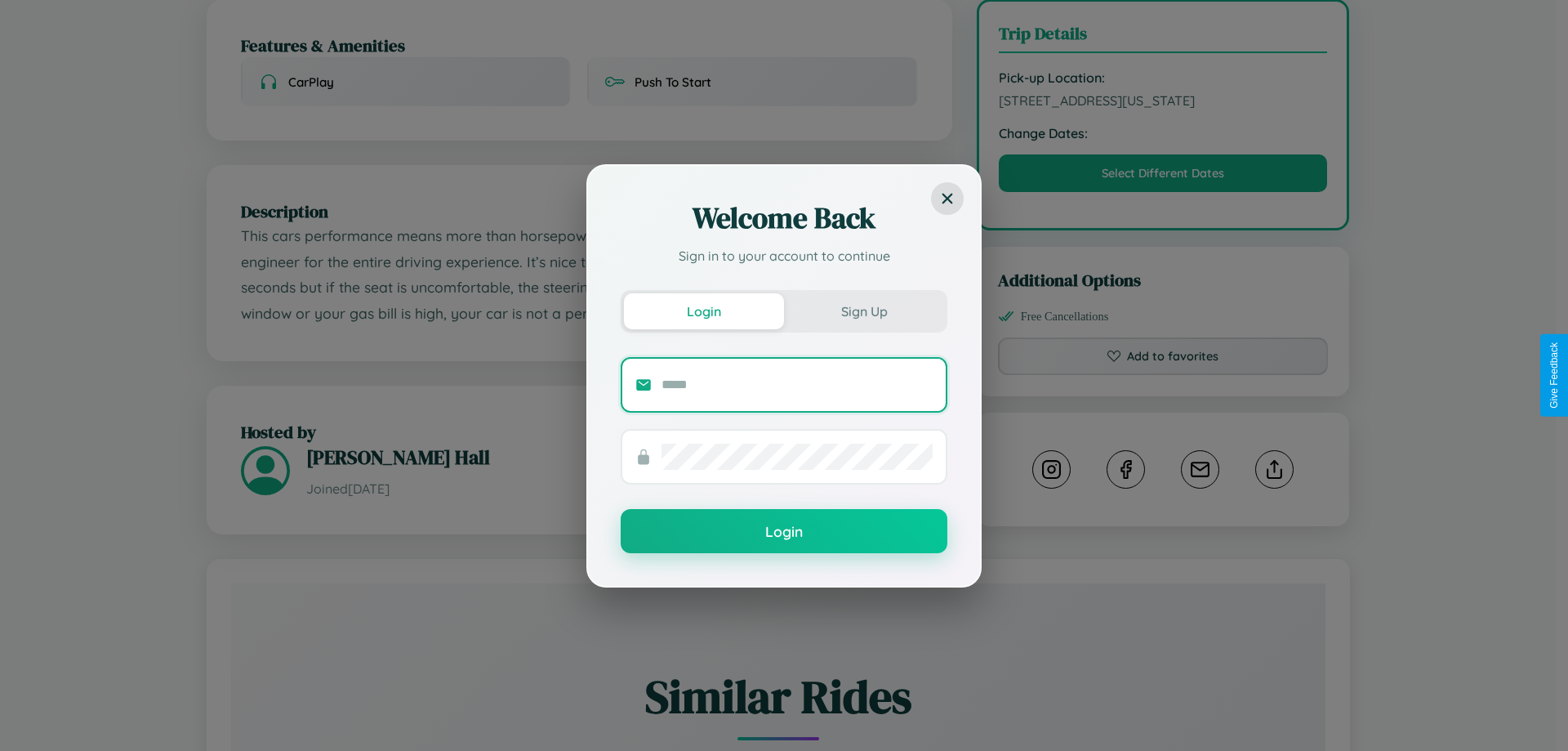
click at [797, 384] on input "text" at bounding box center [797, 384] width 271 height 26
type input "**********"
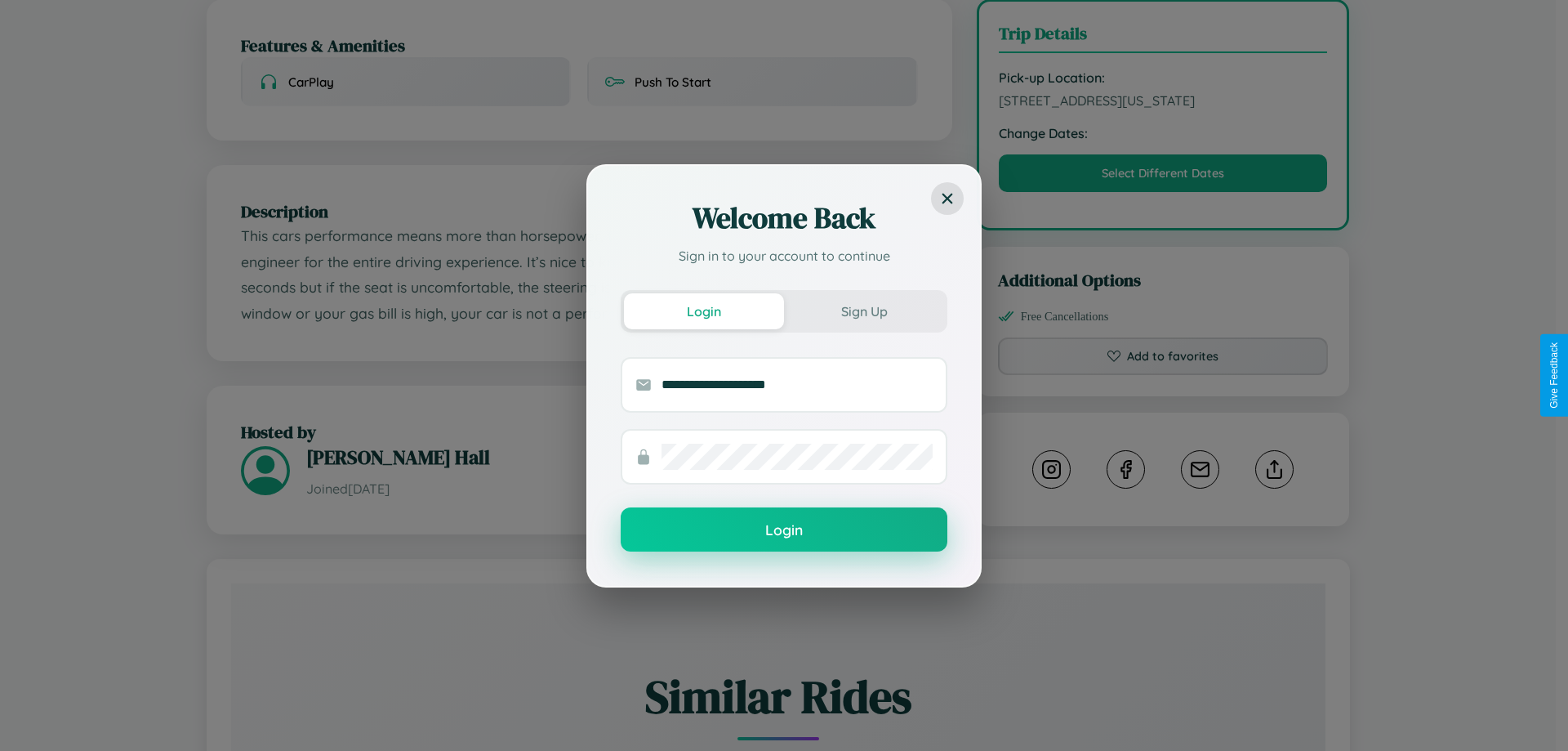
click at [784, 531] on button "Login" at bounding box center [784, 529] width 327 height 44
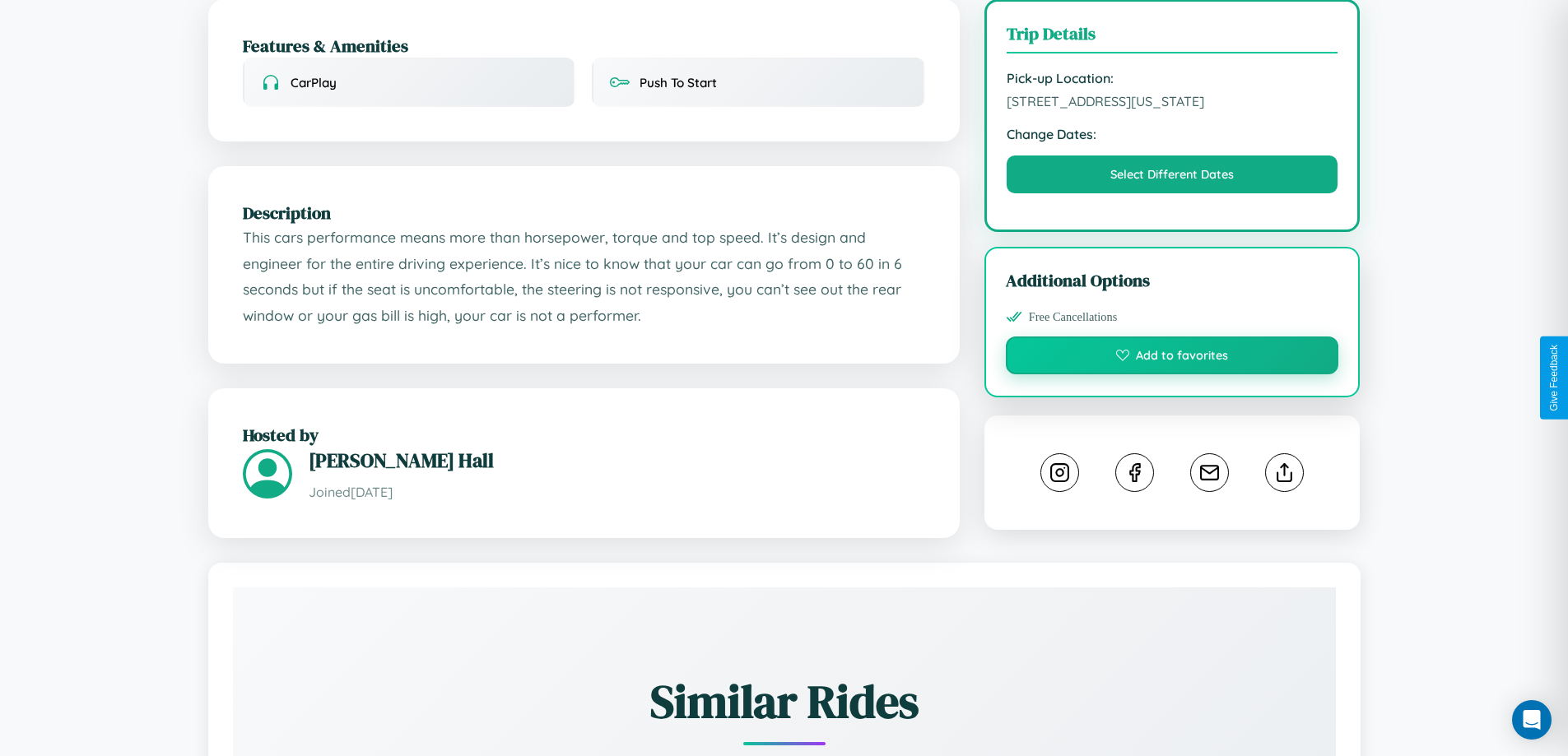
click at [1172, 374] on button "Add to favorites" at bounding box center [1171, 355] width 333 height 38
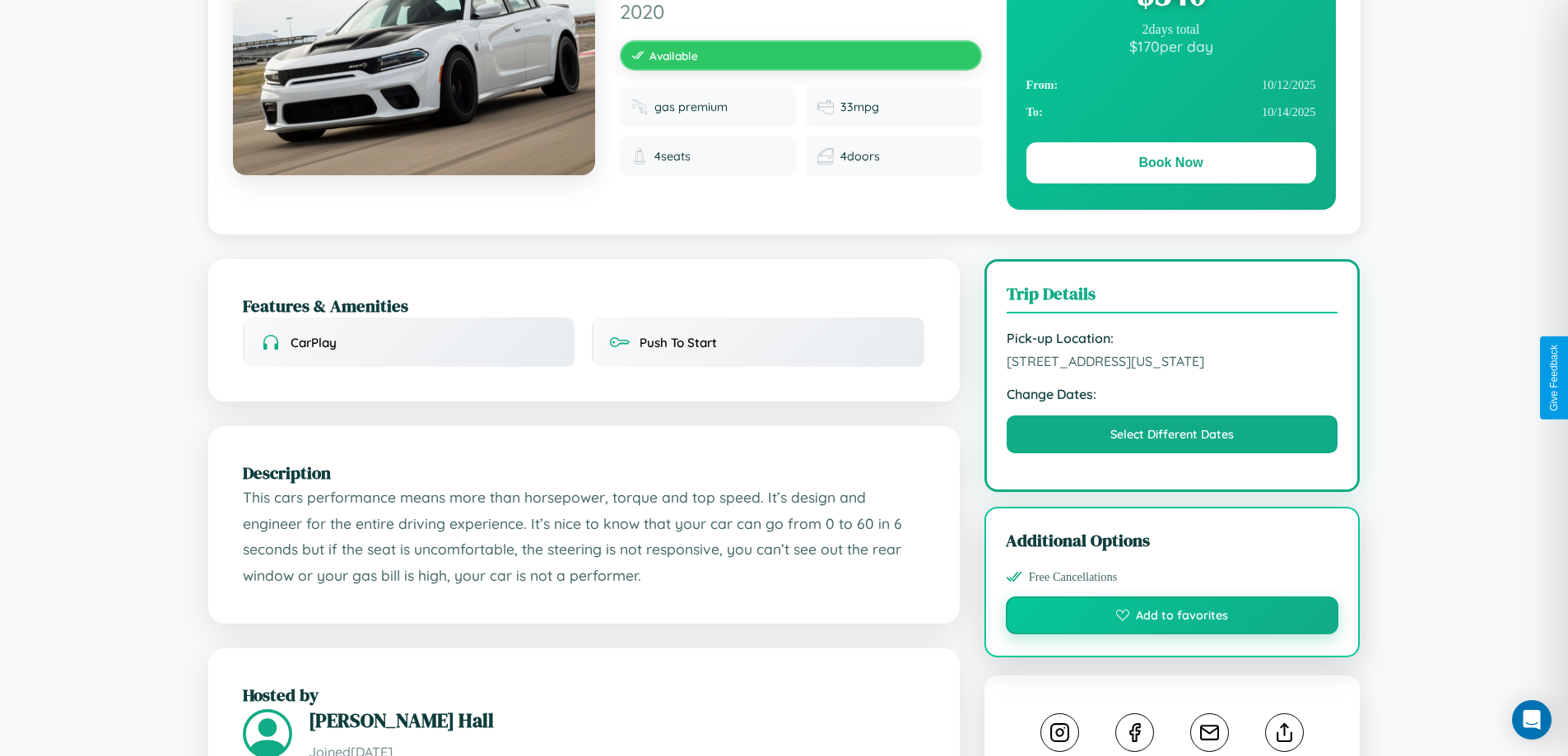
scroll to position [178, 0]
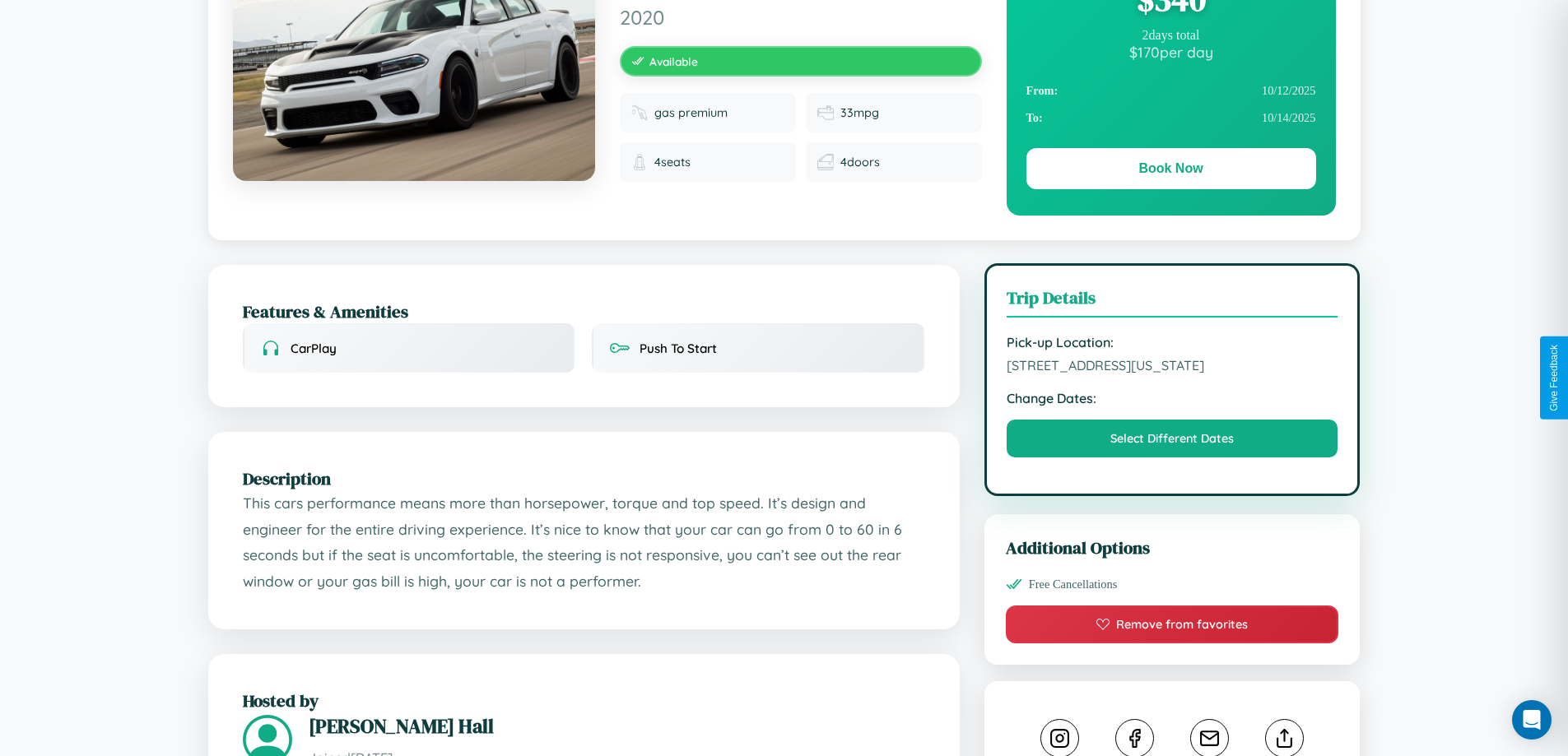
click at [1172, 373] on span "3325 Lake Street San Diego California 57467 United States" at bounding box center [1172, 364] width 332 height 17
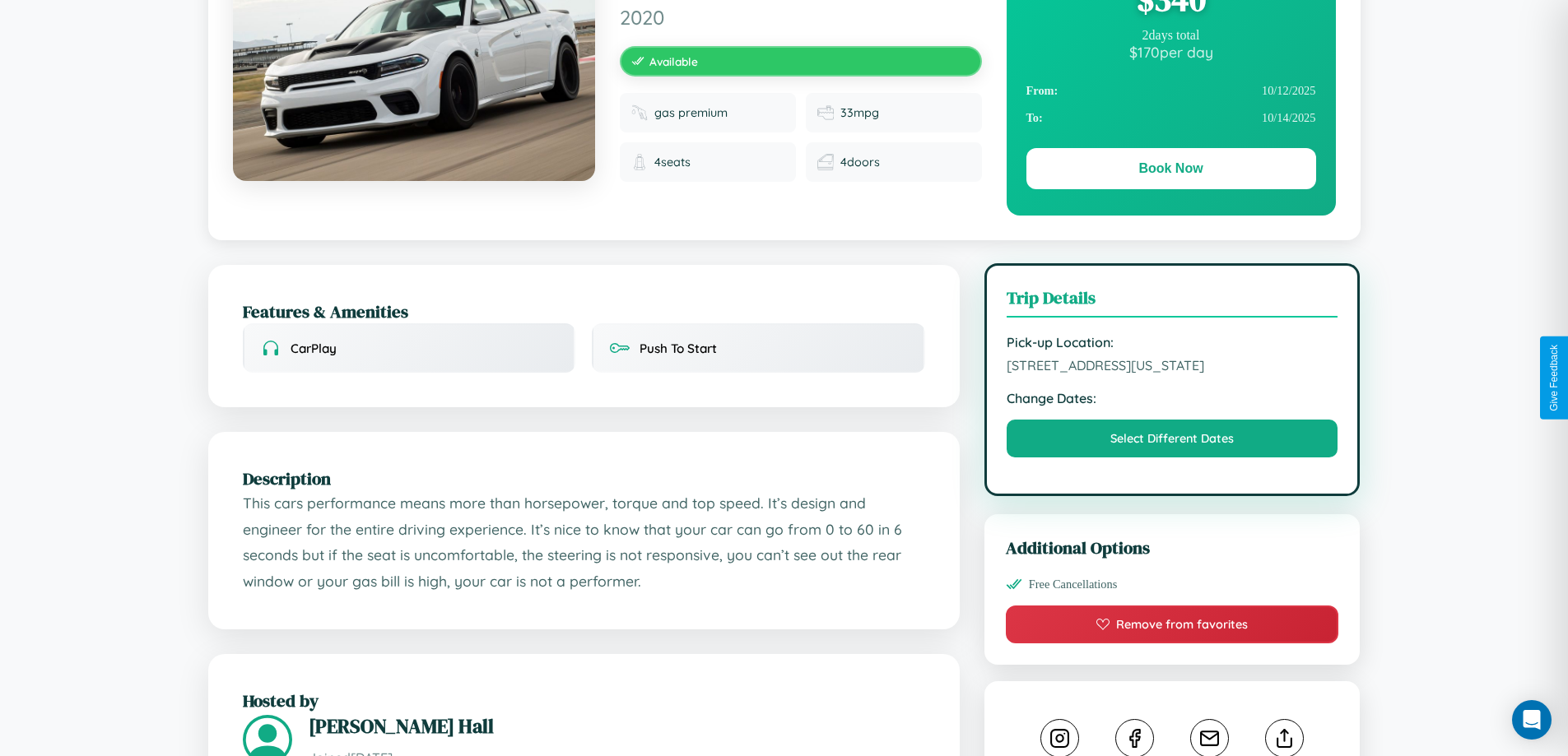
click at [1172, 373] on span "3325 Lake Street San Diego California 57467 United States" at bounding box center [1172, 364] width 332 height 17
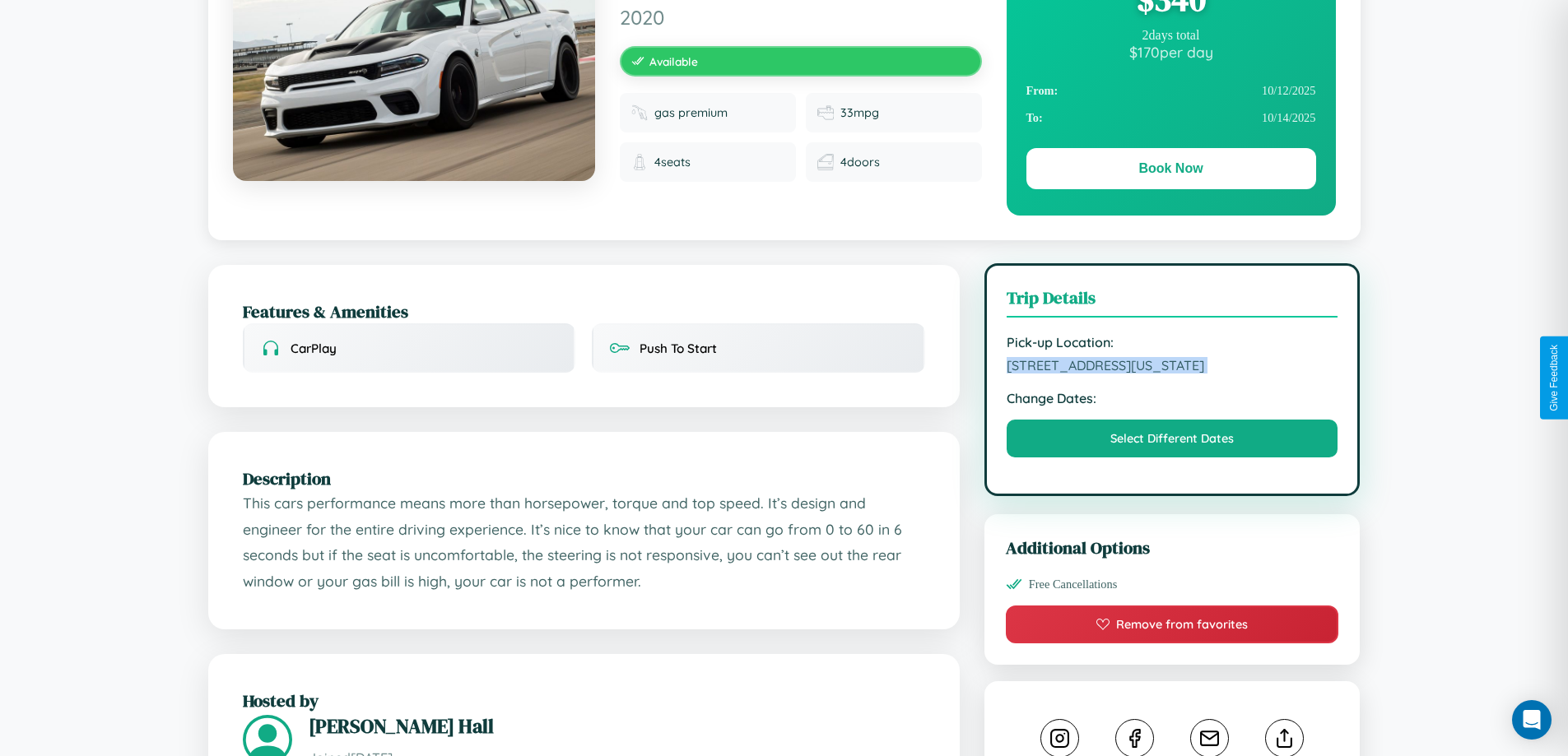
click at [1172, 373] on span "3325 Lake Street San Diego California 57467 United States" at bounding box center [1172, 364] width 332 height 17
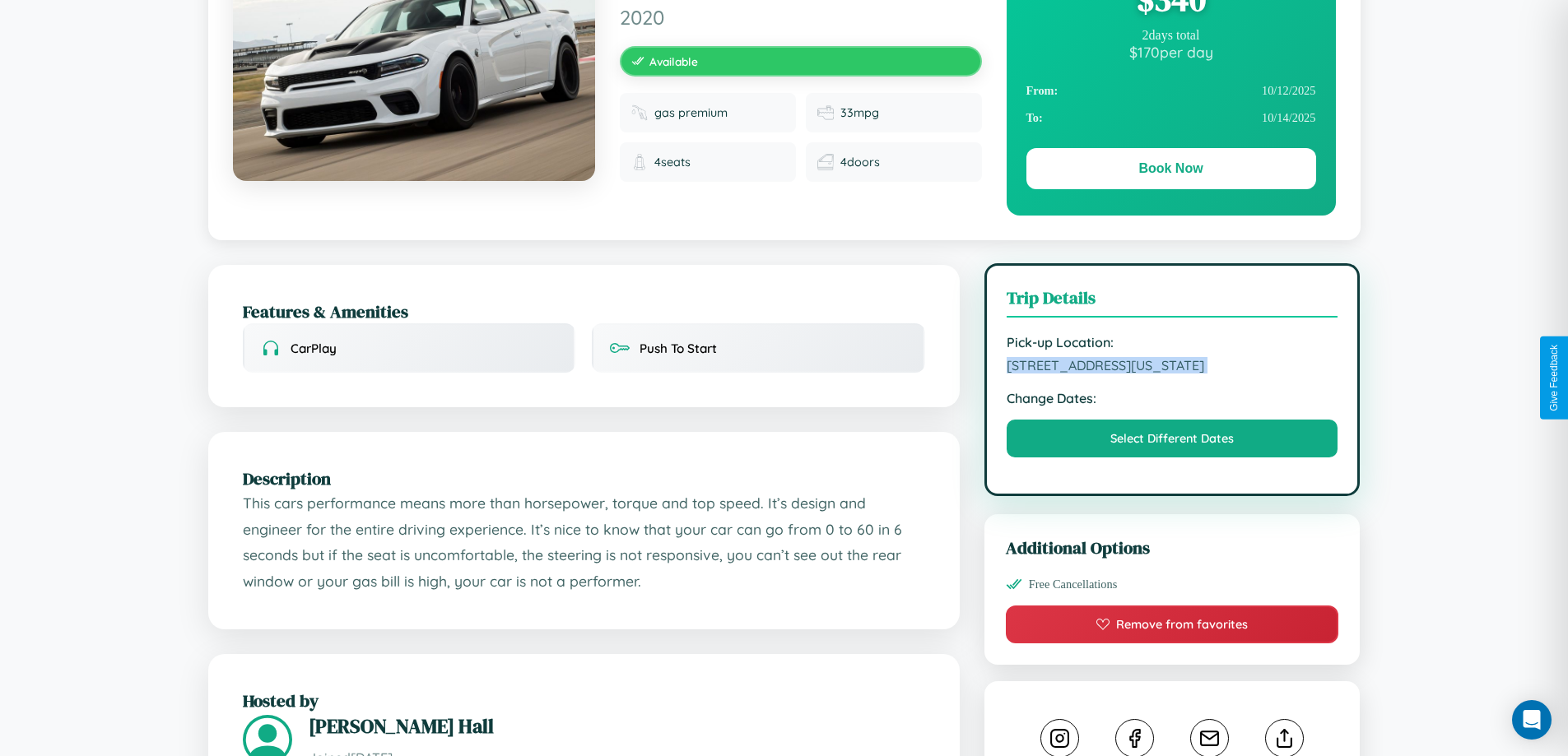
click at [1172, 373] on span "3325 Lake Street San Diego California 57467 United States" at bounding box center [1172, 364] width 332 height 17
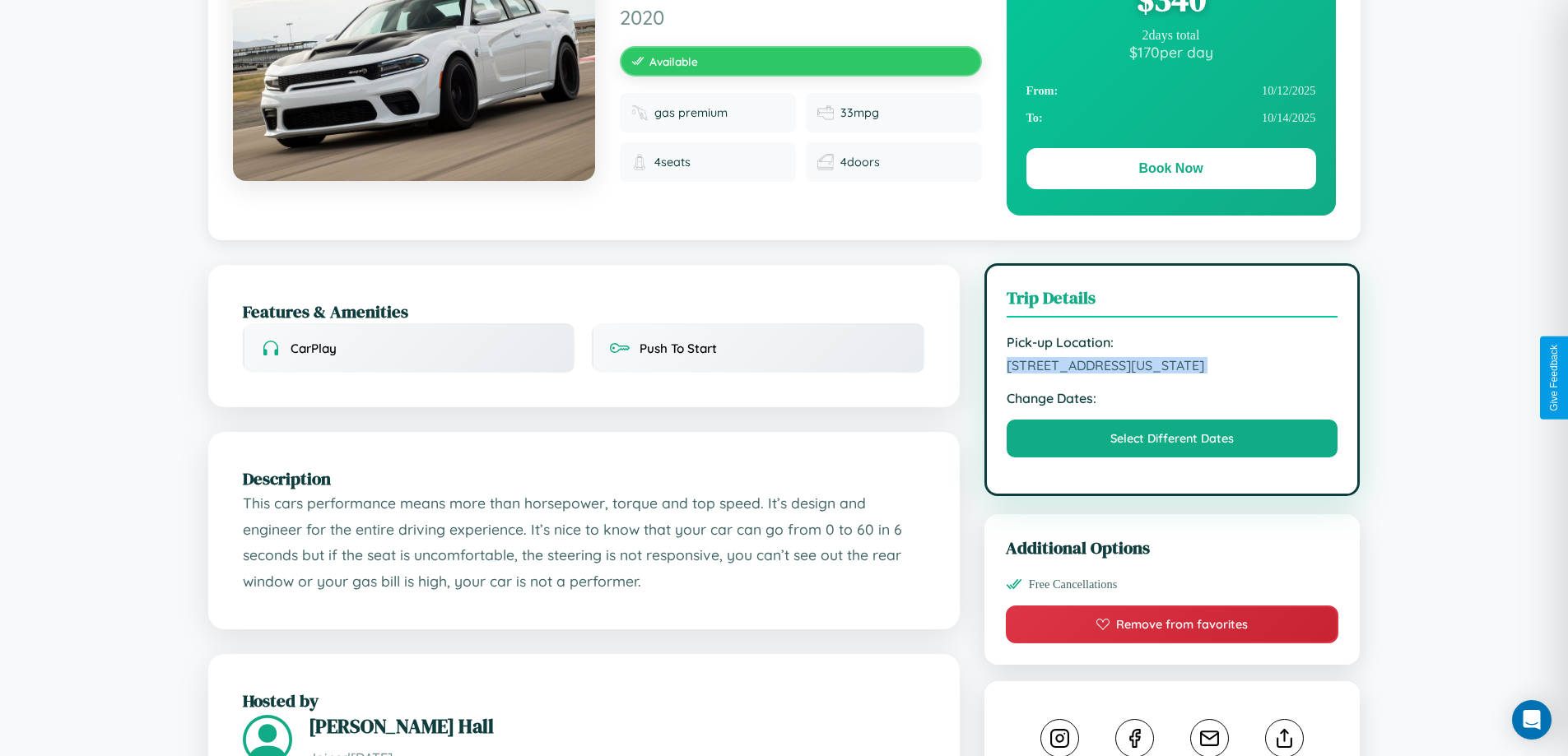
click at [1172, 373] on span "3325 Lake Street San Diego California 57467 United States" at bounding box center [1172, 364] width 332 height 17
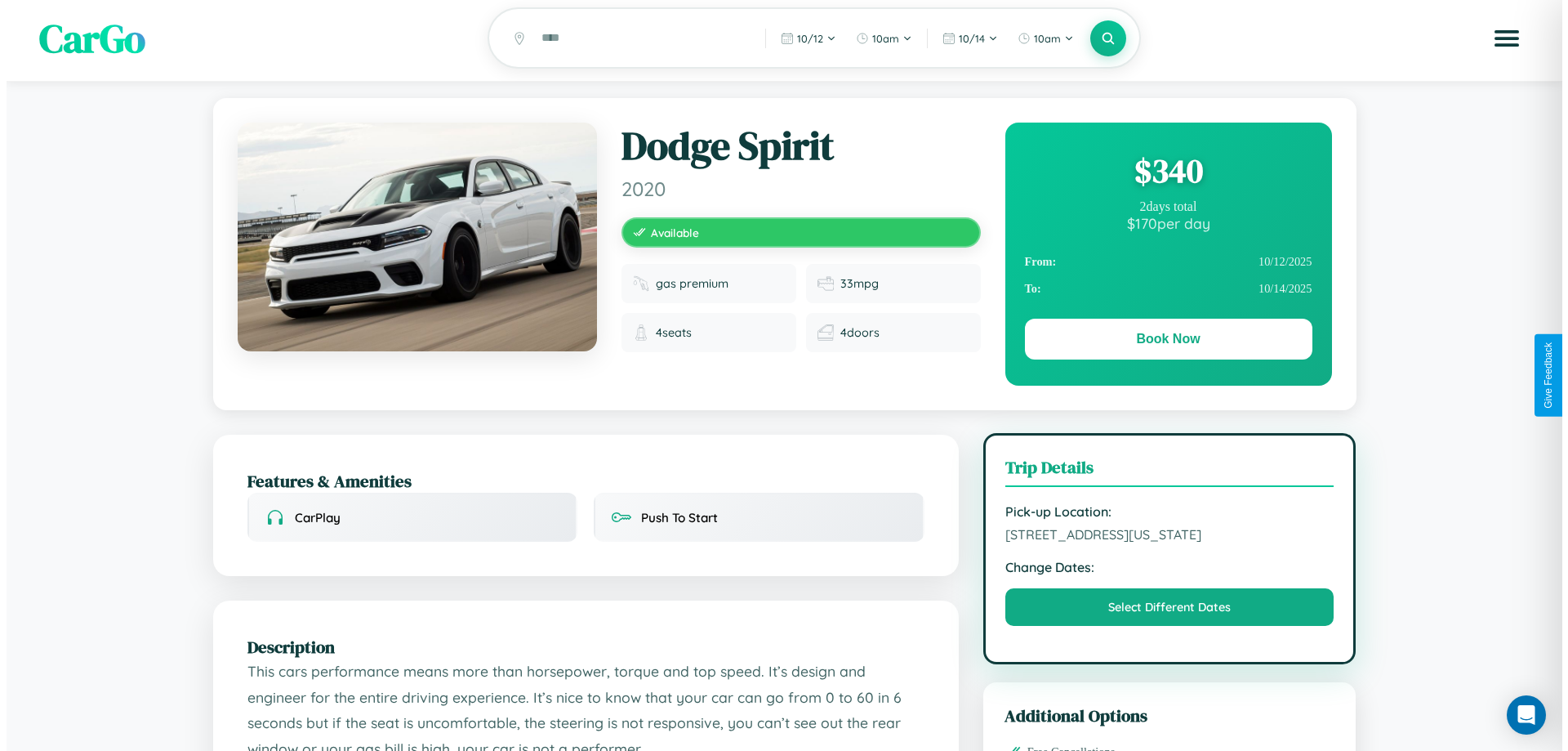
scroll to position [0, 0]
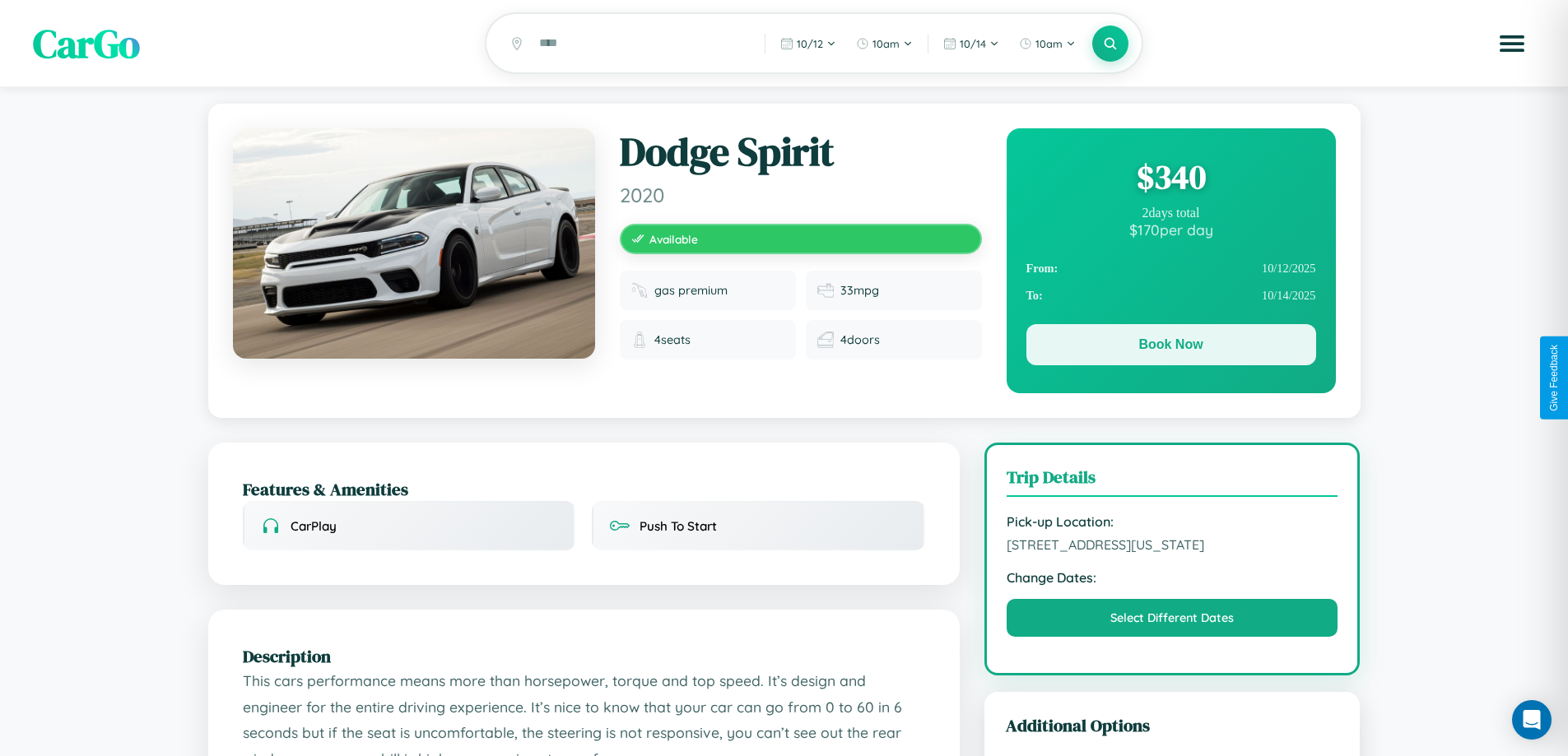
click at [1170, 347] on button "Book Now" at bounding box center [1170, 345] width 290 height 41
